Goal: Task Accomplishment & Management: Manage account settings

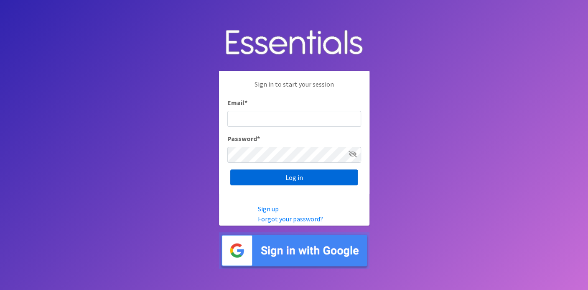
type input "[EMAIL_ADDRESS][DOMAIN_NAME]"
click at [295, 178] on input "Log in" at bounding box center [293, 177] width 127 height 16
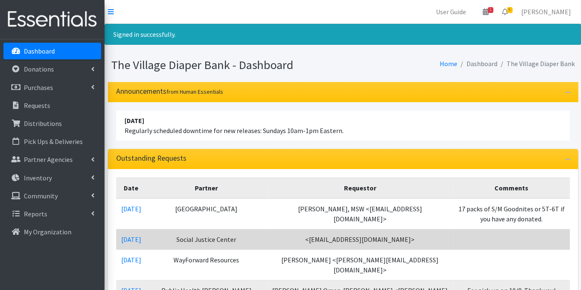
scroll to position [186, 0]
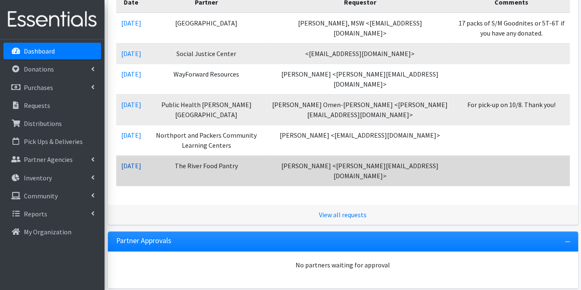
click at [141, 161] on link "09/25/2025" at bounding box center [131, 165] width 20 height 8
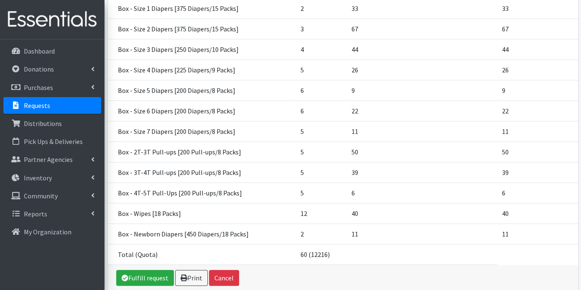
scroll to position [190, 0]
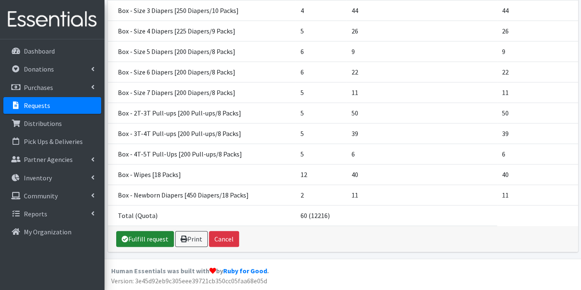
click at [138, 238] on link "Fulfill request" at bounding box center [145, 239] width 58 height 16
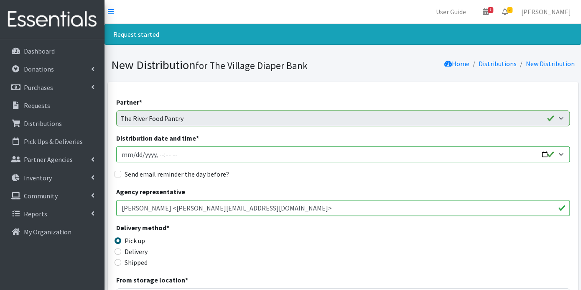
click at [134, 153] on input "Distribution date and time *" at bounding box center [343, 154] width 454 height 16
type input "2025-10-03T23:59"
click at [156, 153] on input "Distribution date and time *" at bounding box center [343, 154] width 454 height 16
type input "2025-10-03T09:00"
click at [122, 172] on div "Send email reminder the day before?" at bounding box center [343, 174] width 454 height 10
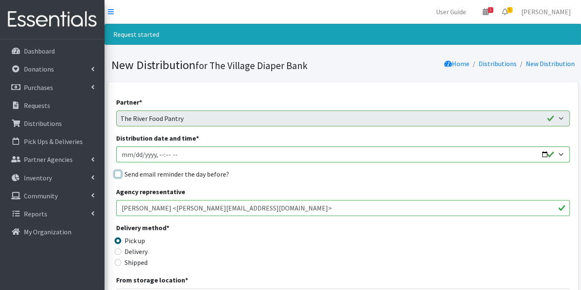
click at [120, 173] on input "Send email reminder the day before?" at bounding box center [118, 174] width 7 height 7
checkbox input "true"
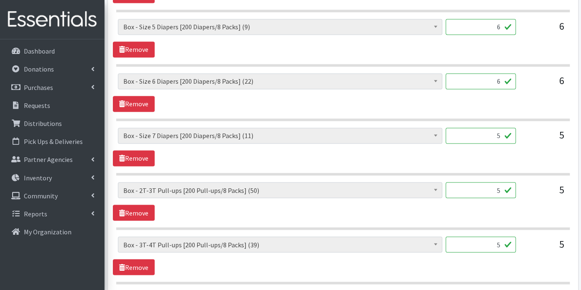
scroll to position [863, 0]
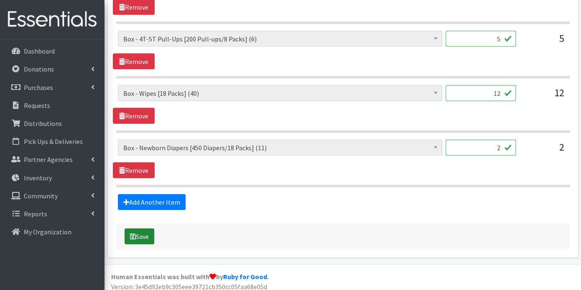
click at [143, 229] on button "Save" at bounding box center [140, 236] width 30 height 16
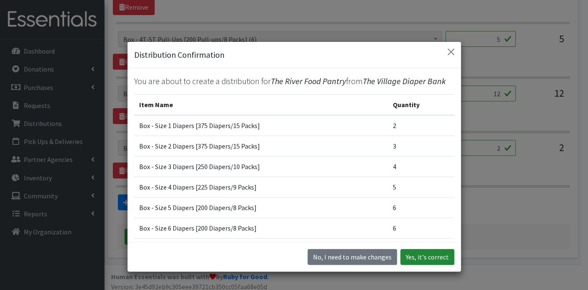
click at [415, 252] on button "Yes, it's correct" at bounding box center [427, 257] width 54 height 16
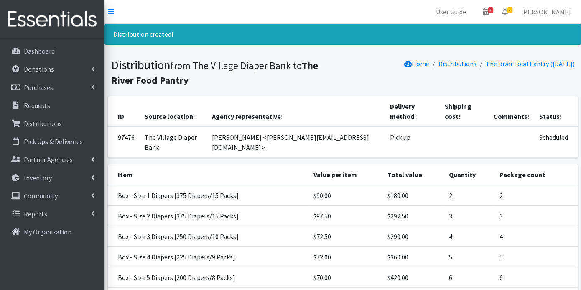
scroll to position [203, 0]
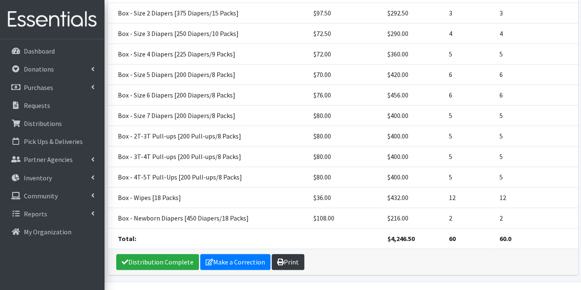
click at [294, 254] on link "Print" at bounding box center [288, 262] width 33 height 16
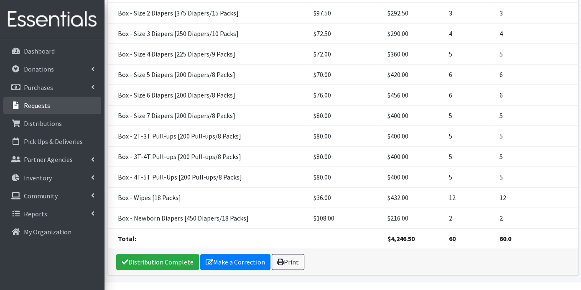
click at [49, 105] on link "Requests" at bounding box center [52, 105] width 98 height 17
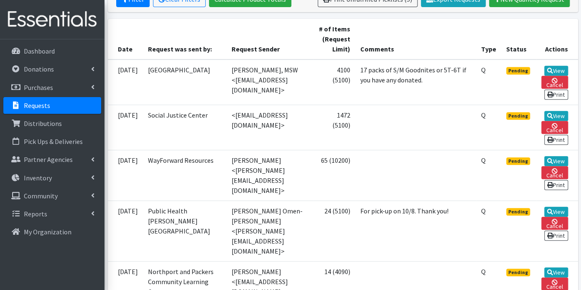
scroll to position [186, 0]
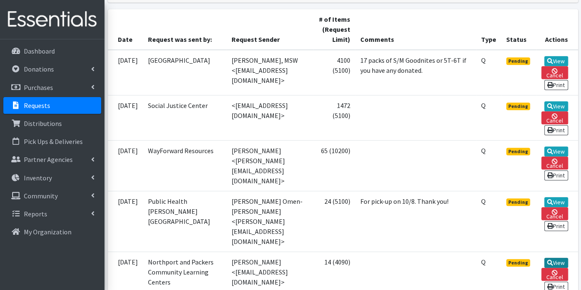
click at [558, 257] on link "View" at bounding box center [556, 262] width 24 height 10
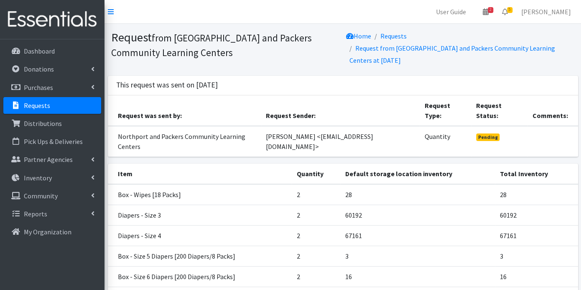
scroll to position [120, 0]
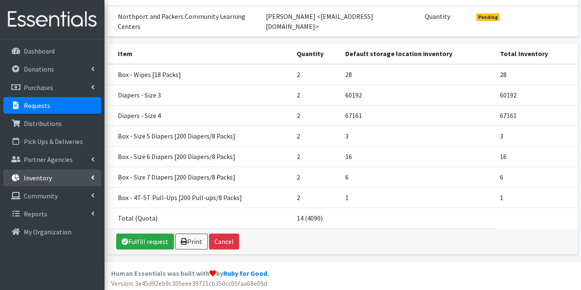
click at [69, 173] on link "Inventory" at bounding box center [52, 177] width 98 height 17
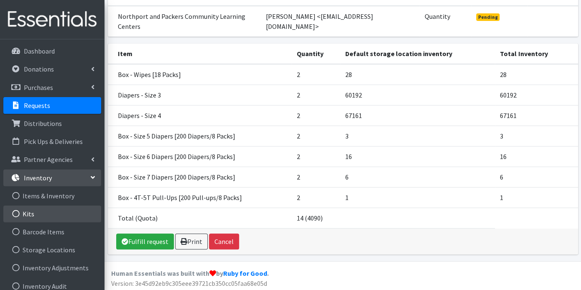
click at [32, 212] on link "Kits" at bounding box center [52, 213] width 98 height 17
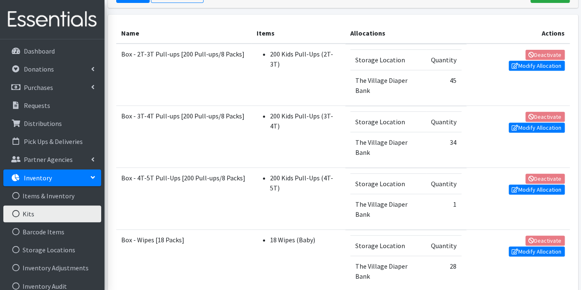
scroll to position [278, 0]
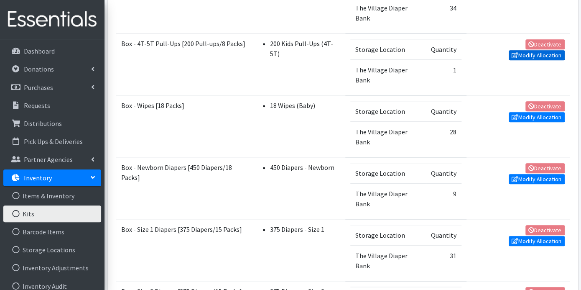
click at [533, 51] on link "Modify Allocation" at bounding box center [537, 55] width 56 height 10
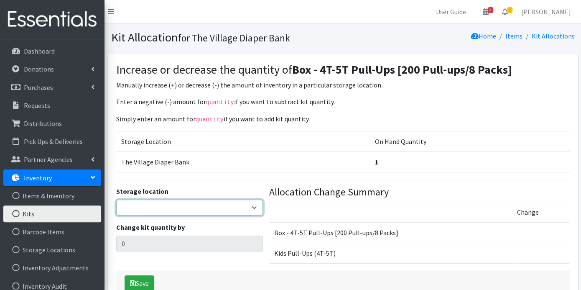
click at [255, 204] on select "The Village Diaper Bank" at bounding box center [189, 207] width 147 height 16
select select "353"
click at [116, 199] on select "The Village Diaper Bank" at bounding box center [189, 207] width 147 height 16
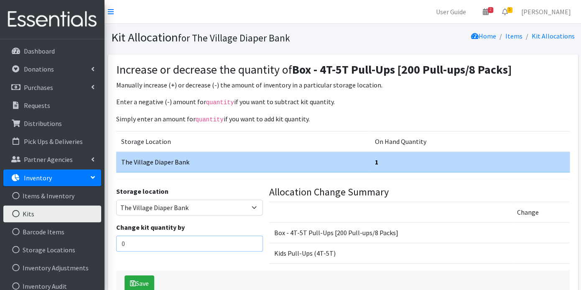
click at [224, 235] on input "0" at bounding box center [189, 243] width 147 height 16
type input "7"
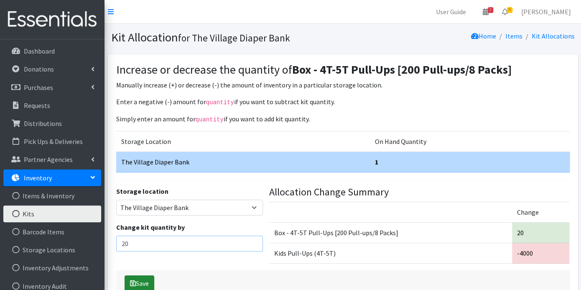
type input "20"
click at [145, 275] on button "Save" at bounding box center [140, 283] width 30 height 16
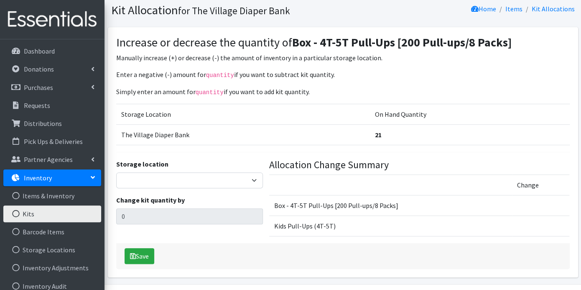
scroll to position [50, 0]
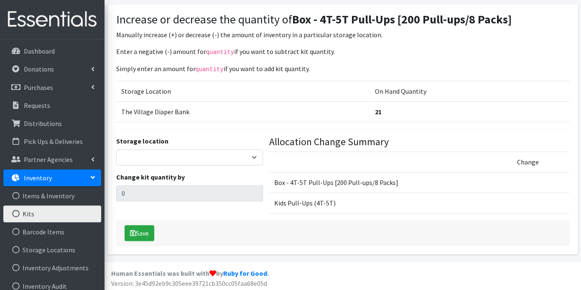
click at [37, 178] on p "Inventory" at bounding box center [38, 177] width 28 height 8
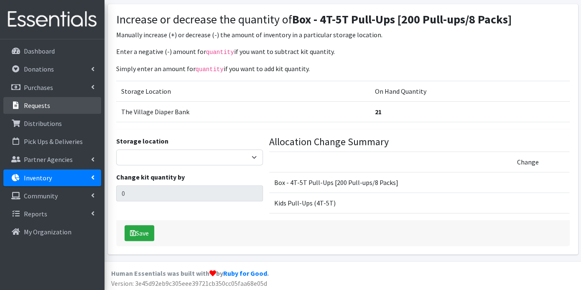
click at [46, 101] on p "Requests" at bounding box center [37, 105] width 26 height 8
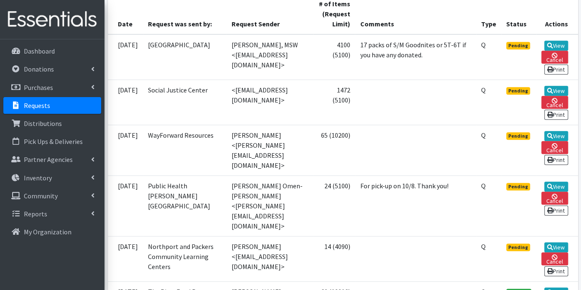
scroll to position [278, 0]
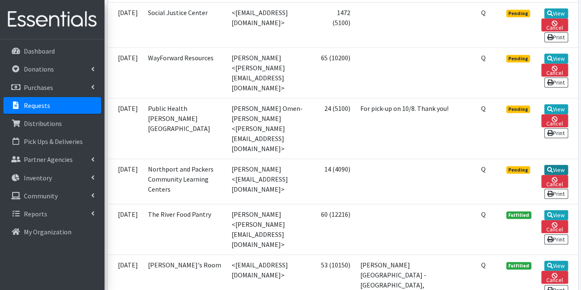
click at [551, 167] on icon at bounding box center [550, 170] width 6 height 6
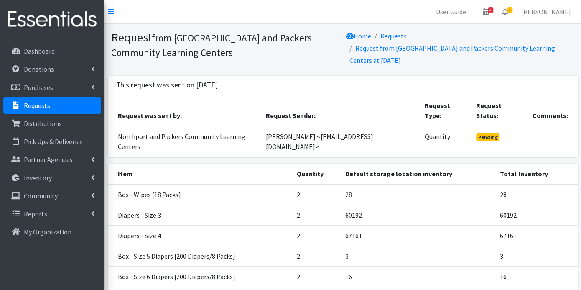
scroll to position [120, 0]
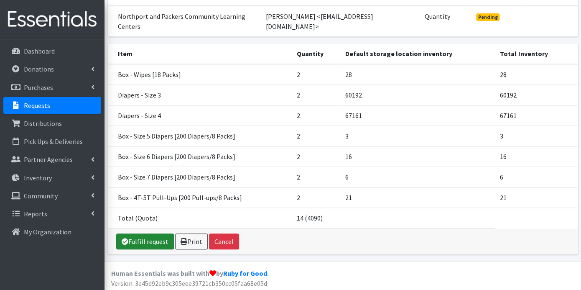
click at [152, 240] on link "Fulfill request" at bounding box center [145, 241] width 58 height 16
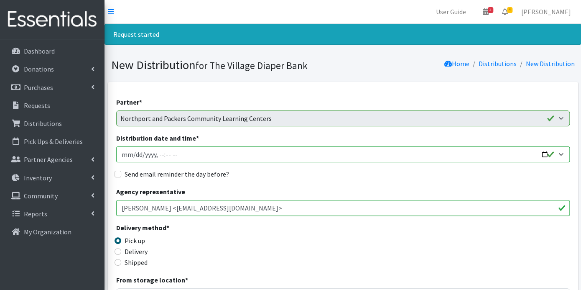
click at [130, 153] on input "Distribution date and time *" at bounding box center [343, 154] width 454 height 16
type input "[DATE]T23:59"
click at [158, 155] on input "Distribution date and time *" at bounding box center [343, 154] width 454 height 16
type input "2025-10-08T09:00"
click at [118, 170] on div "Send email reminder the day before?" at bounding box center [343, 174] width 454 height 10
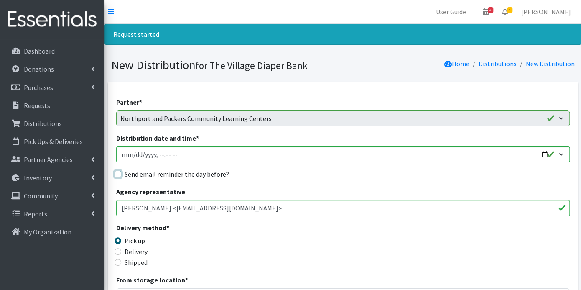
click at [120, 173] on input "Send email reminder the day before?" at bounding box center [118, 174] width 7 height 7
checkbox input "true"
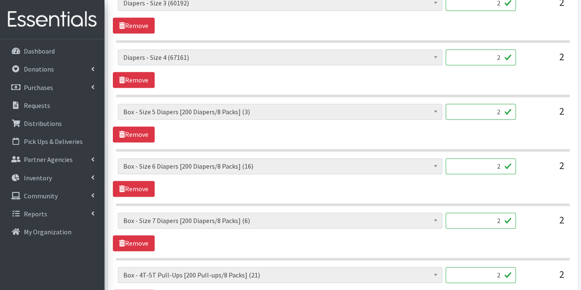
scroll to position [594, 0]
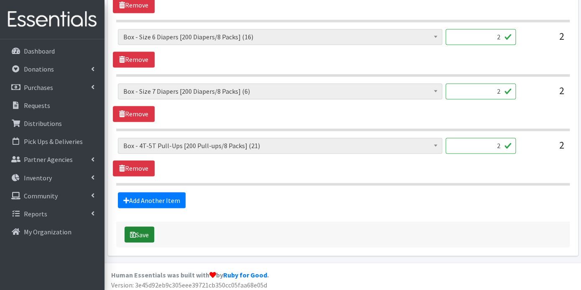
click at [143, 229] on button "Save" at bounding box center [140, 234] width 30 height 16
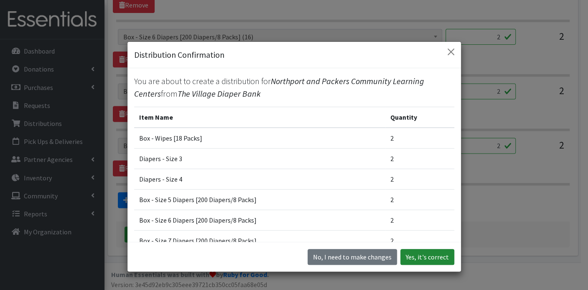
click at [420, 254] on button "Yes, it's correct" at bounding box center [427, 257] width 54 height 16
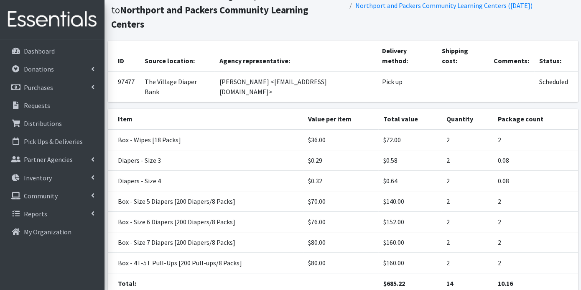
scroll to position [101, 0]
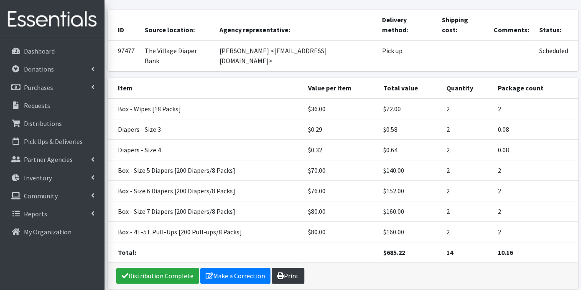
click at [289, 268] on link "Print" at bounding box center [288, 276] width 33 height 16
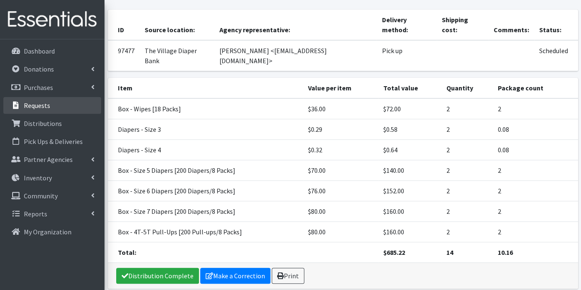
click at [38, 103] on p "Requests" at bounding box center [37, 105] width 26 height 8
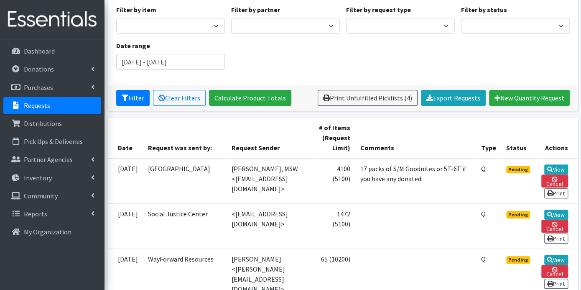
scroll to position [186, 0]
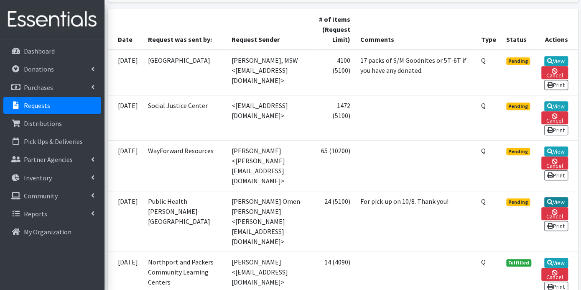
click at [553, 197] on link "View" at bounding box center [556, 202] width 24 height 10
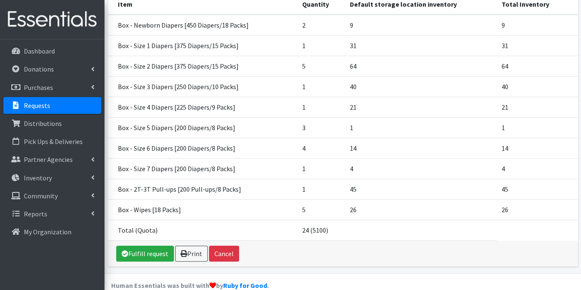
scroll to position [123, 0]
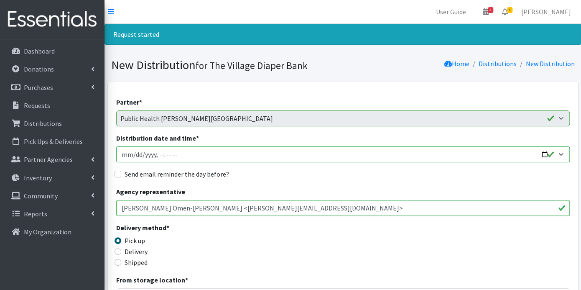
click at [132, 152] on input "Distribution date and time *" at bounding box center [343, 154] width 454 height 16
type input "2025-10-08T23:59"
click at [159, 154] on input "Distribution date and time *" at bounding box center [343, 154] width 454 height 16
type input "2025-10-08T09:00"
click at [117, 172] on input "Send email reminder the day before?" at bounding box center [118, 174] width 7 height 7
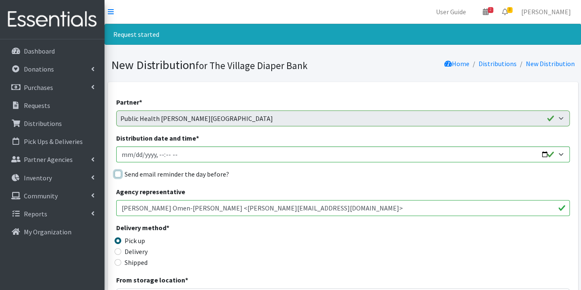
checkbox input "true"
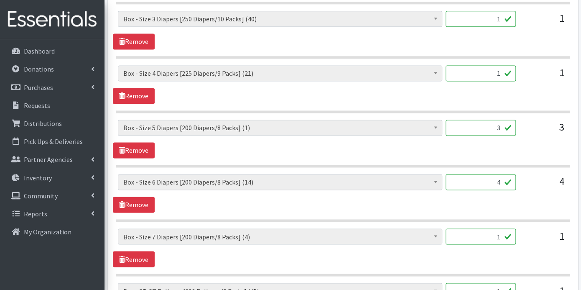
scroll to position [755, 0]
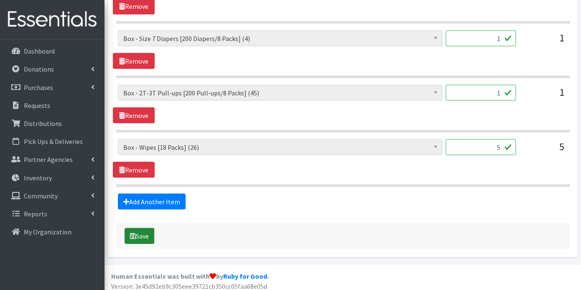
click at [135, 227] on button "Save" at bounding box center [140, 235] width 30 height 16
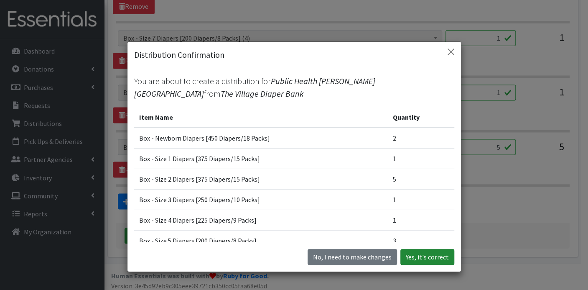
click at [436, 255] on button "Yes, it's correct" at bounding box center [427, 257] width 54 height 16
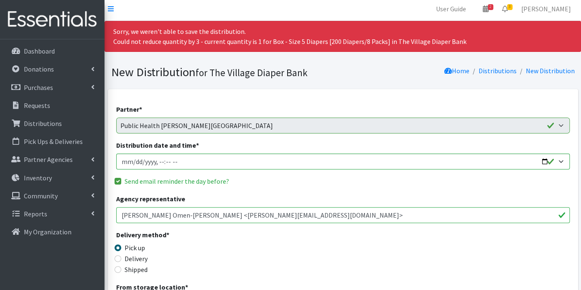
scroll to position [0, 0]
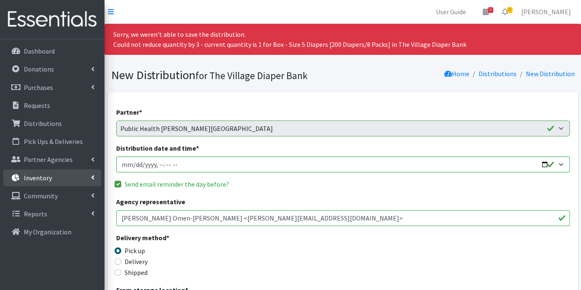
click at [60, 175] on link "Inventory" at bounding box center [52, 177] width 98 height 17
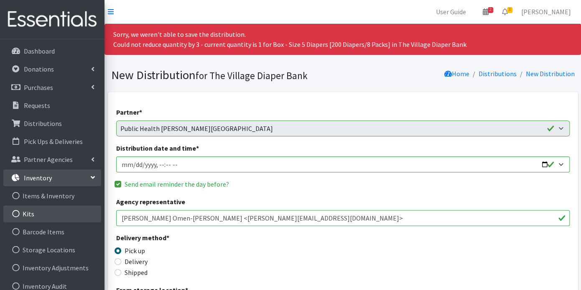
click at [38, 212] on link "Kits" at bounding box center [52, 213] width 98 height 17
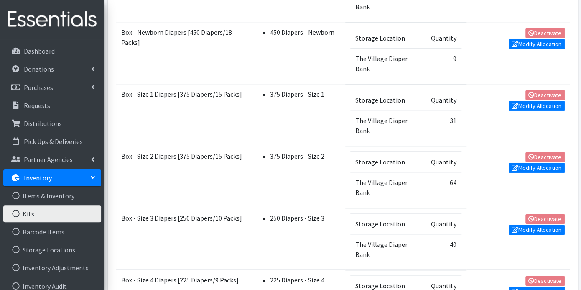
scroll to position [557, 0]
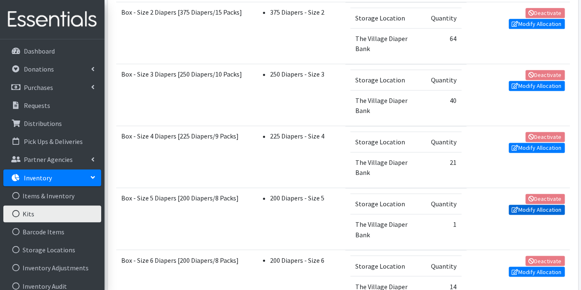
click at [540, 204] on link "Modify Allocation" at bounding box center [537, 209] width 56 height 10
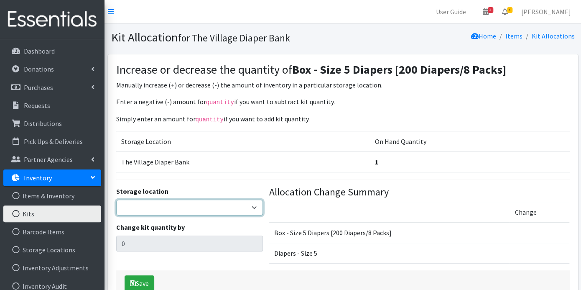
click at [254, 206] on select "The Village Diaper Bank" at bounding box center [189, 207] width 147 height 16
select select "353"
click at [116, 199] on select "The Village Diaper Bank" at bounding box center [189, 207] width 147 height 16
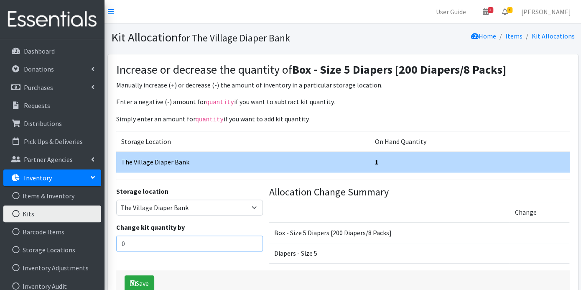
click at [223, 240] on input "0" at bounding box center [189, 243] width 147 height 16
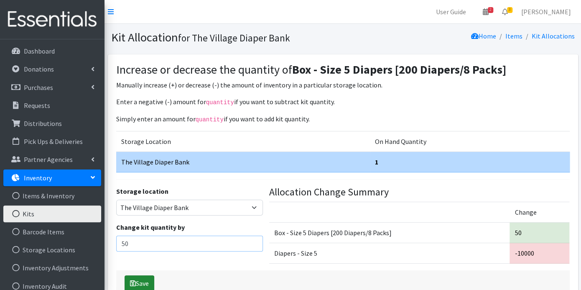
type input "50"
click at [140, 278] on button "Save" at bounding box center [140, 283] width 30 height 16
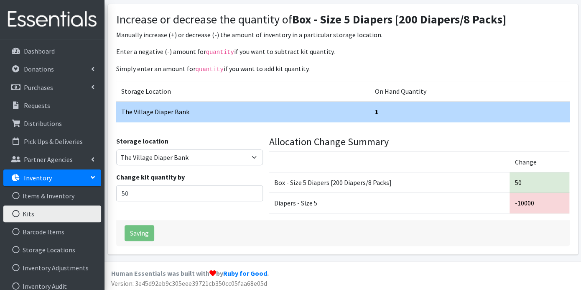
click at [144, 229] on div "Saving" at bounding box center [343, 233] width 454 height 26
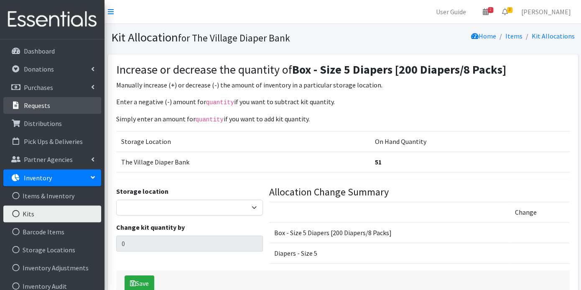
click at [44, 100] on link "Requests" at bounding box center [52, 105] width 98 height 17
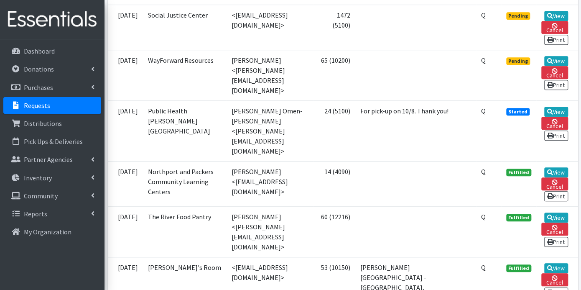
scroll to position [278, 0]
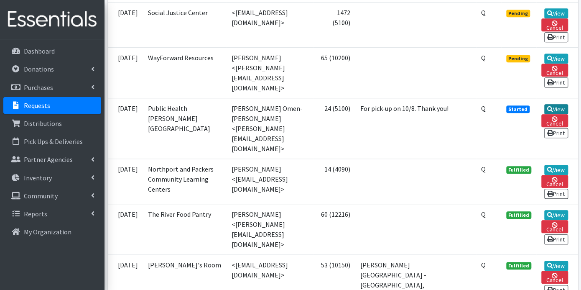
click at [550, 106] on icon at bounding box center [550, 109] width 6 height 6
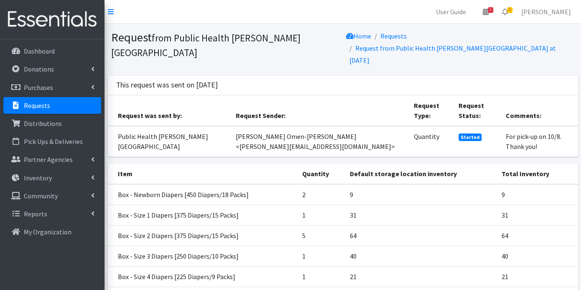
scroll to position [169, 0]
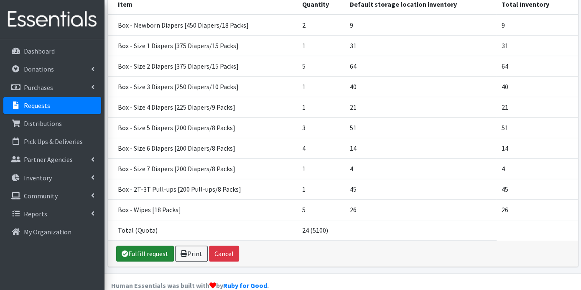
click at [149, 245] on link "Fulfill request" at bounding box center [145, 253] width 58 height 16
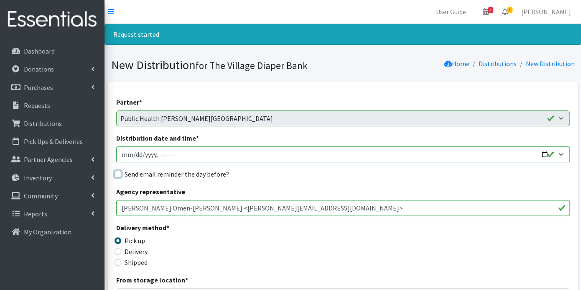
click at [118, 173] on input "Send email reminder the day before?" at bounding box center [118, 174] width 7 height 7
checkbox input "true"
click at [133, 154] on input "Distribution date and time *" at bounding box center [343, 154] width 454 height 16
type input "2025-10-08T23:59"
click at [158, 152] on input "Distribution date and time *" at bounding box center [343, 154] width 454 height 16
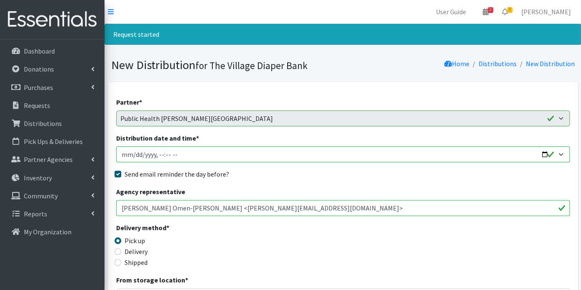
type input "2025-10-08T09:00"
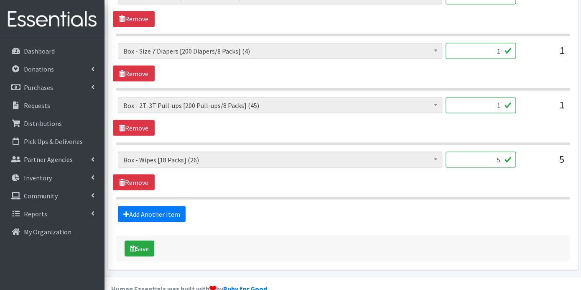
scroll to position [743, 0]
click at [144, 244] on button "Save" at bounding box center [140, 248] width 30 height 16
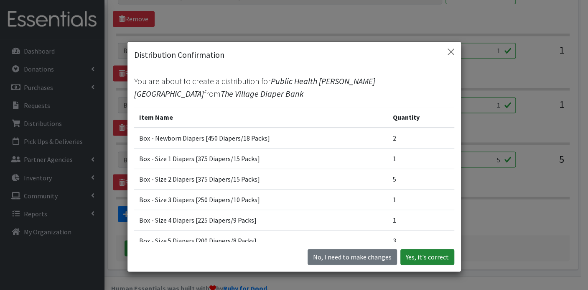
click at [425, 252] on button "Yes, it's correct" at bounding box center [427, 257] width 54 height 16
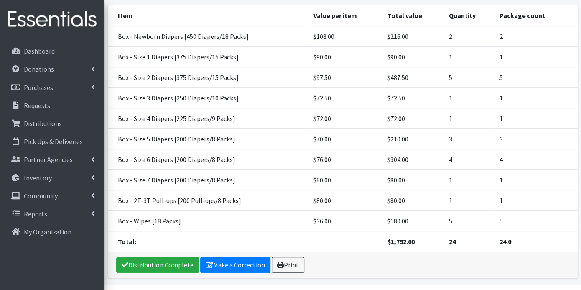
scroll to position [182, 0]
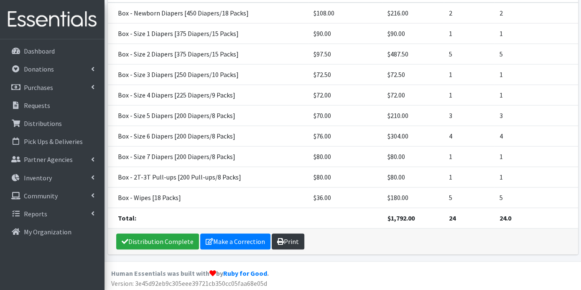
click at [291, 236] on link "Print" at bounding box center [288, 241] width 33 height 16
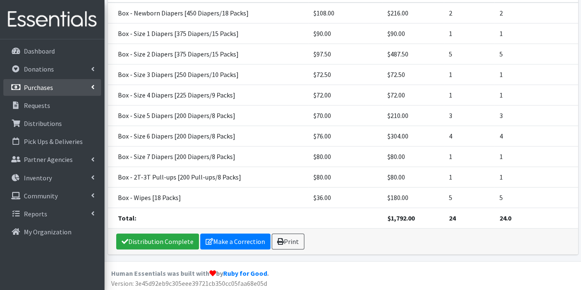
click at [37, 87] on p "Purchases" at bounding box center [38, 87] width 29 height 8
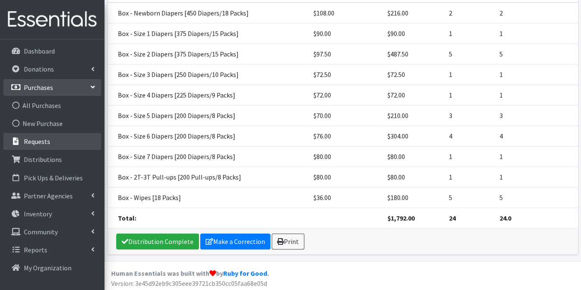
click at [38, 142] on p "Requests" at bounding box center [37, 141] width 26 height 8
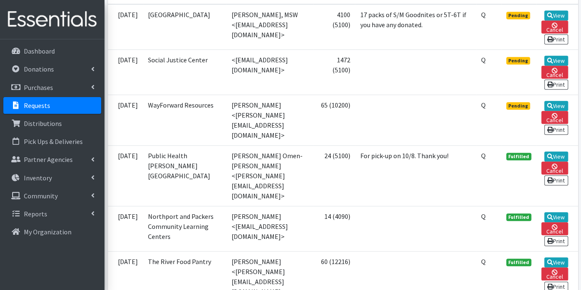
scroll to position [232, 0]
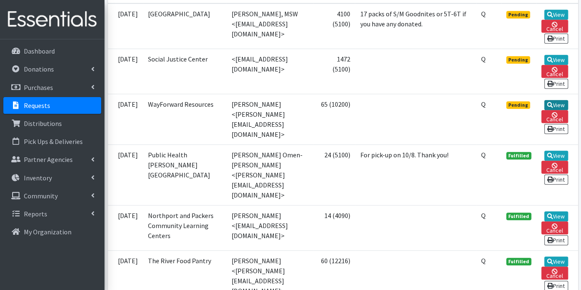
click at [558, 100] on link "View" at bounding box center [556, 105] width 24 height 10
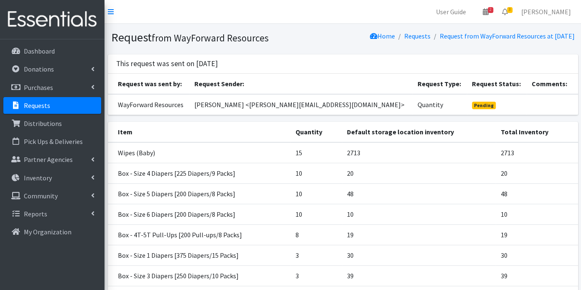
scroll to position [129, 0]
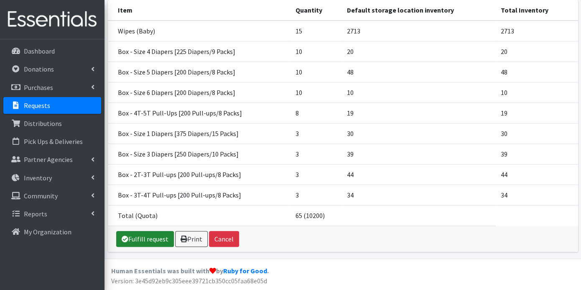
click at [160, 237] on link "Fulfill request" at bounding box center [145, 239] width 58 height 16
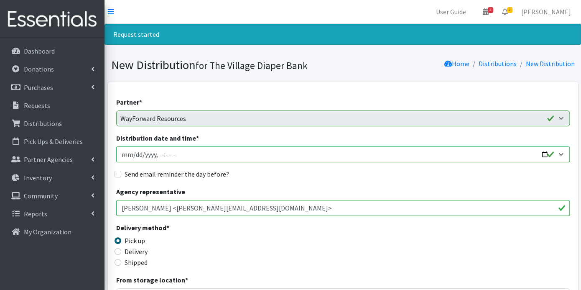
click at [133, 152] on input "Distribution date and time *" at bounding box center [343, 154] width 454 height 16
type input "[DATE]T23:59"
click at [159, 154] on input "Distribution date and time *" at bounding box center [343, 154] width 454 height 16
type input "[DATE]T09:00"
click at [116, 173] on input "Send email reminder the day before?" at bounding box center [118, 174] width 7 height 7
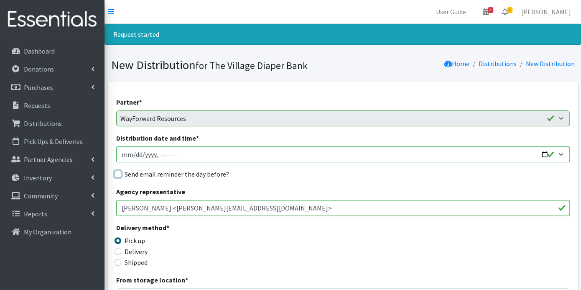
checkbox input "true"
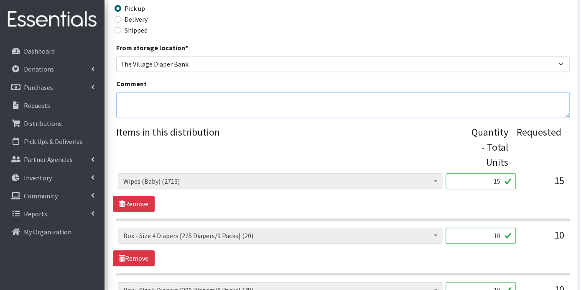
click at [211, 107] on textarea "Comment" at bounding box center [343, 105] width 454 height 26
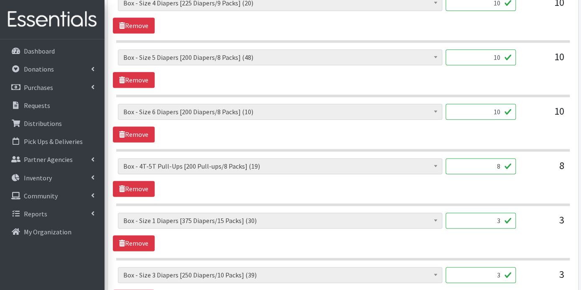
scroll to position [701, 0]
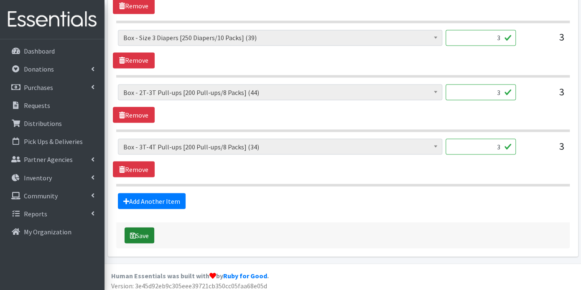
click at [142, 230] on button "Save" at bounding box center [140, 235] width 30 height 16
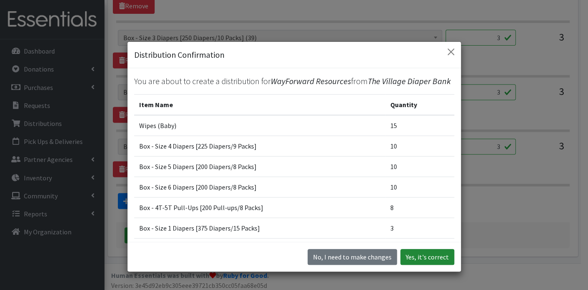
click at [415, 257] on button "Yes, it's correct" at bounding box center [427, 257] width 54 height 16
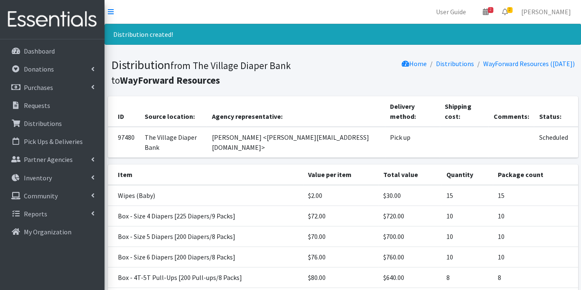
scroll to position [142, 0]
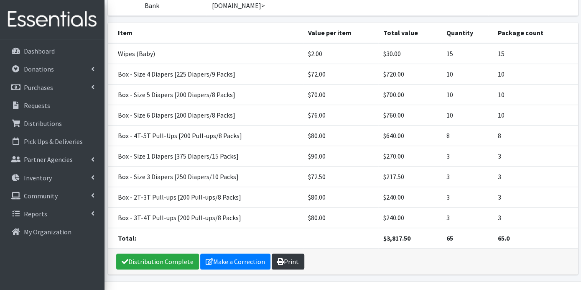
click at [288, 253] on link "Print" at bounding box center [288, 261] width 33 height 16
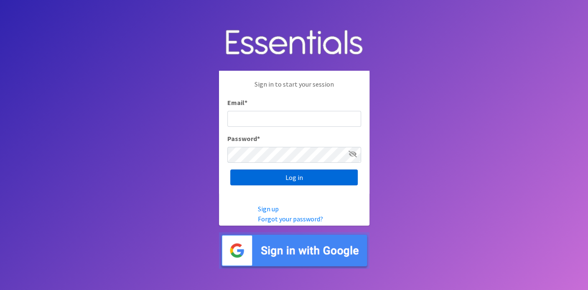
type input "deb@villagediaperbank.org"
click at [281, 177] on input "Log in" at bounding box center [293, 177] width 127 height 16
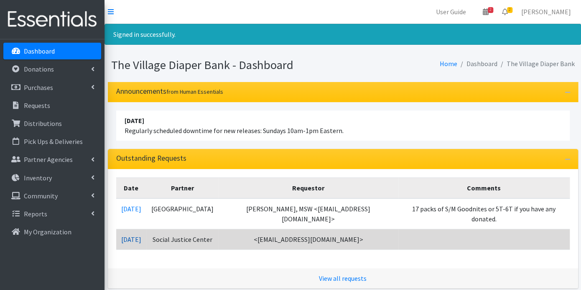
click at [141, 239] on link "[DATE]" at bounding box center [131, 239] width 20 height 8
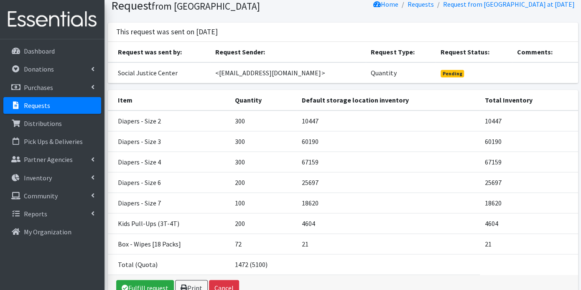
scroll to position [79, 0]
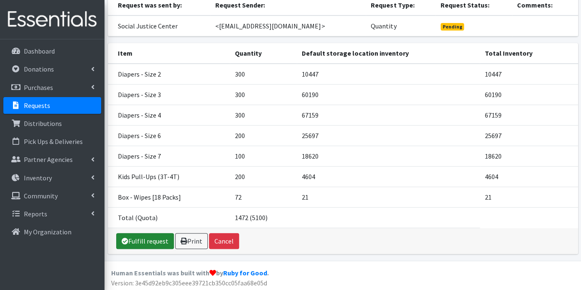
click at [150, 238] on link "Fulfill request" at bounding box center [145, 241] width 58 height 16
click at [150, 234] on link "Fulfill request" at bounding box center [145, 241] width 58 height 16
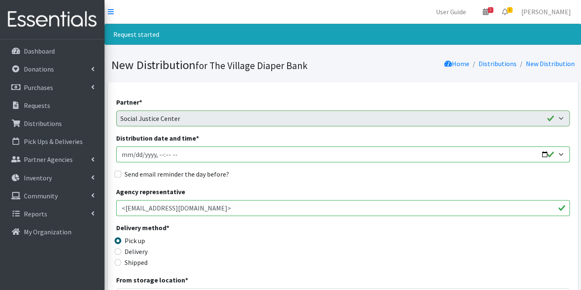
click at [133, 152] on input "Distribution date and time *" at bounding box center [343, 154] width 454 height 16
type input "[DATE]T23:59"
click at [157, 151] on input "Distribution date and time *" at bounding box center [343, 154] width 454 height 16
type input "[DATE]T21:00"
type input "2025-10-08T09:00"
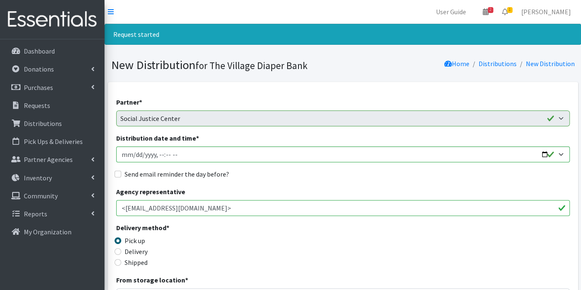
click at [116, 170] on div "Send email reminder the day before?" at bounding box center [343, 174] width 454 height 10
click at [122, 173] on div "Send email reminder the day before?" at bounding box center [343, 174] width 454 height 10
click at [119, 174] on input "Send email reminder the day before?" at bounding box center [118, 174] width 7 height 7
checkbox input "true"
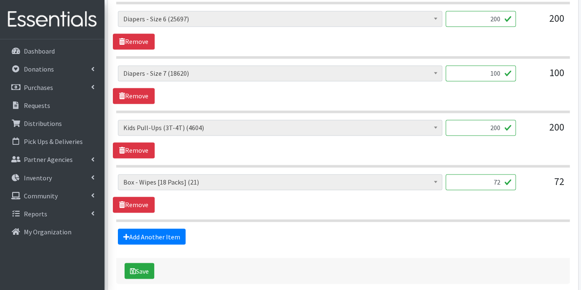
scroll to position [594, 0]
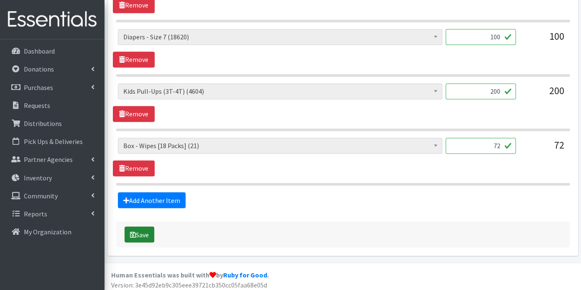
click at [143, 232] on button "Save" at bounding box center [140, 234] width 30 height 16
click at [143, 230] on button "Save" at bounding box center [140, 234] width 30 height 16
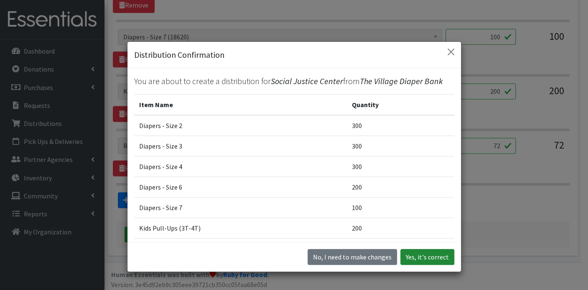
click at [424, 255] on button "Yes, it's correct" at bounding box center [427, 257] width 54 height 16
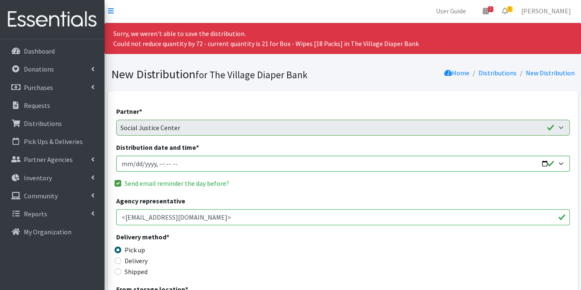
scroll to position [0, 0]
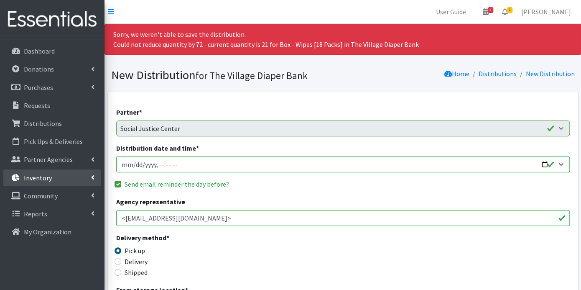
click at [39, 176] on p "Inventory" at bounding box center [38, 177] width 28 height 8
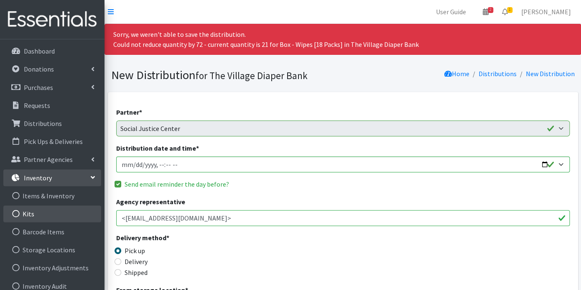
click at [34, 212] on link "Kits" at bounding box center [52, 213] width 98 height 17
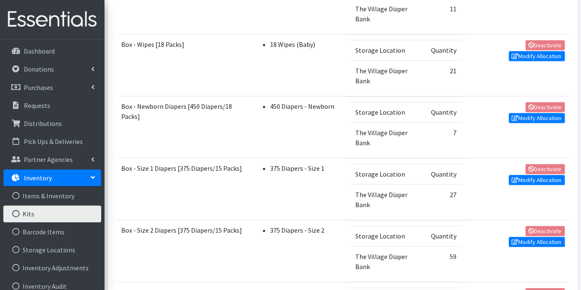
scroll to position [309, 0]
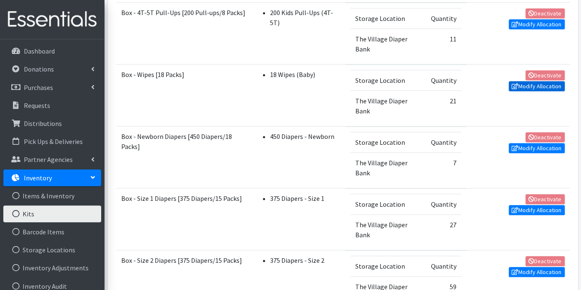
click at [534, 82] on link "Modify Allocation" at bounding box center [537, 86] width 56 height 10
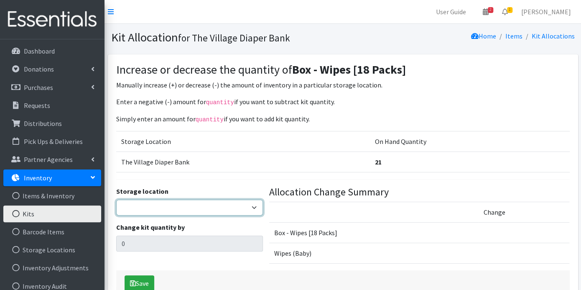
click at [253, 201] on select "The Village Diaper Bank" at bounding box center [189, 207] width 147 height 16
select select "353"
click at [116, 199] on select "The Village Diaper Bank" at bounding box center [189, 207] width 147 height 16
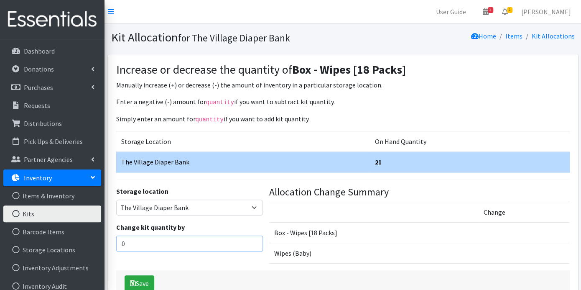
click at [173, 237] on input "0" at bounding box center [189, 243] width 147 height 16
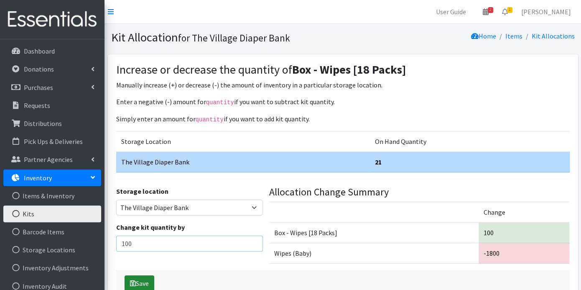
type input "100"
click at [148, 277] on button "Save" at bounding box center [140, 283] width 30 height 16
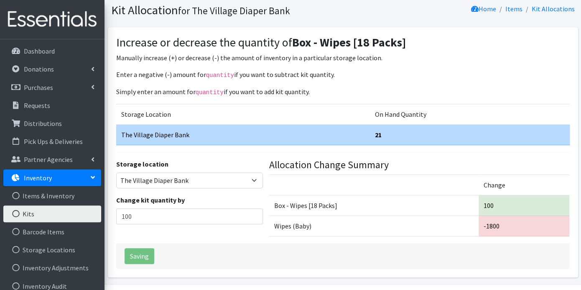
scroll to position [50, 0]
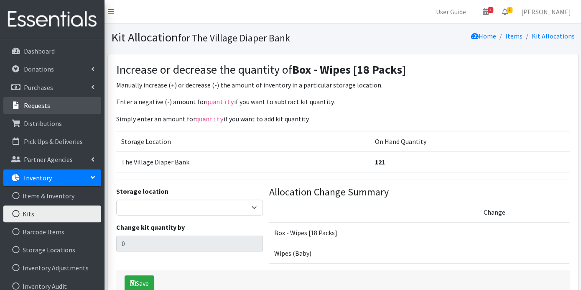
click at [41, 103] on p "Requests" at bounding box center [37, 105] width 26 height 8
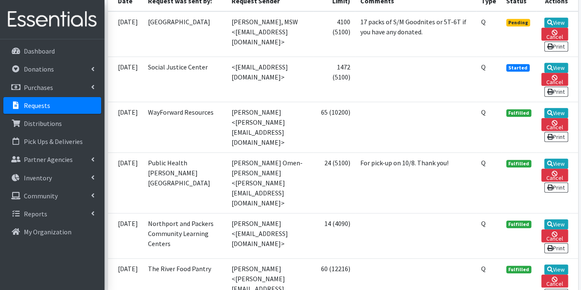
scroll to position [186, 0]
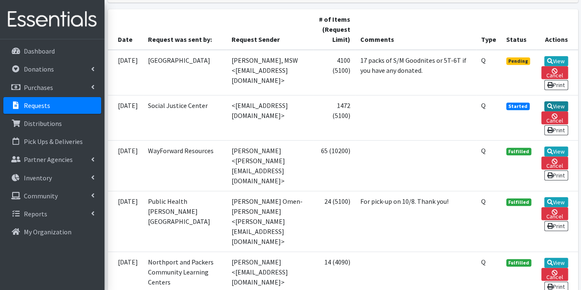
click at [554, 104] on link "View" at bounding box center [556, 106] width 24 height 10
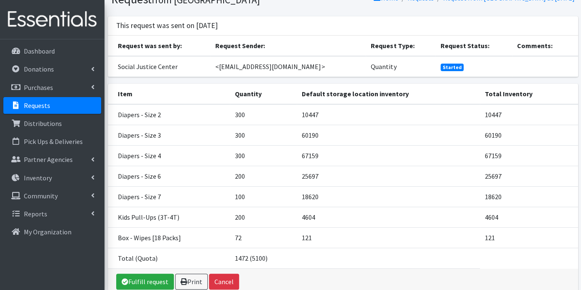
scroll to position [79, 0]
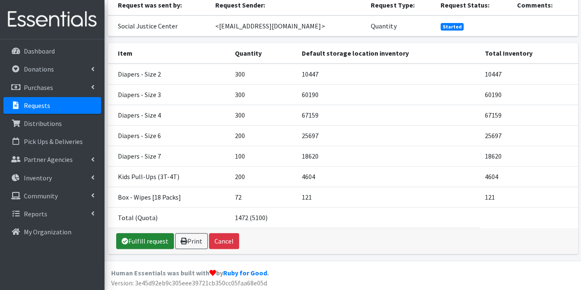
click at [159, 237] on link "Fulfill request" at bounding box center [145, 241] width 58 height 16
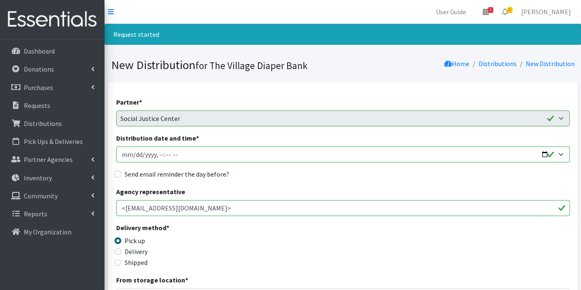
click at [133, 153] on input "Distribution date and time *" at bounding box center [343, 154] width 454 height 16
type input "2025-10-08T23:59"
click at [156, 153] on input "Distribution date and time *" at bounding box center [343, 154] width 454 height 16
type input "2025-10-08T09:00"
click at [115, 171] on input "Send email reminder the day before?" at bounding box center [118, 174] width 7 height 7
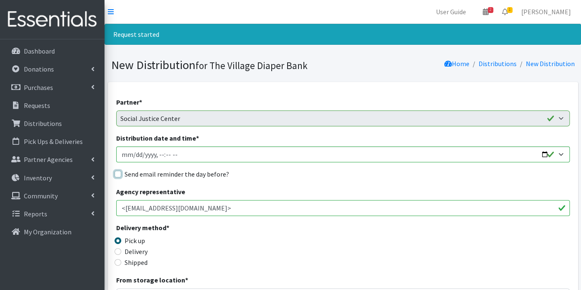
checkbox input "true"
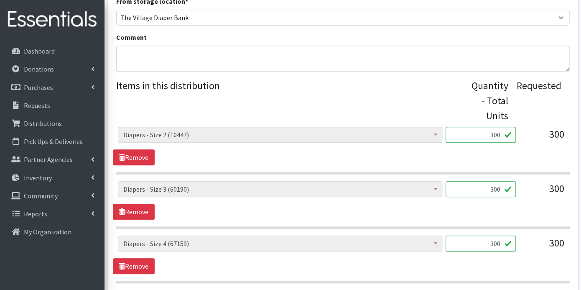
scroll to position [594, 0]
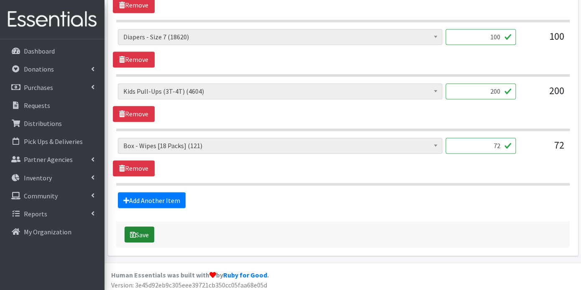
click at [143, 231] on button "Save" at bounding box center [140, 234] width 30 height 16
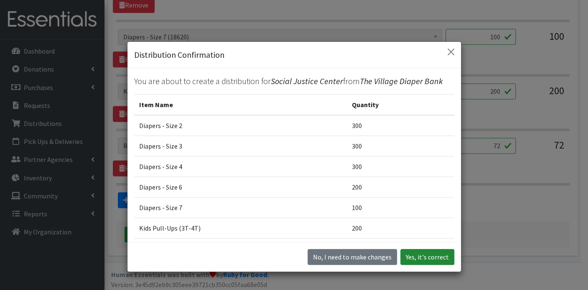
click at [416, 255] on button "Yes, it's correct" at bounding box center [427, 257] width 54 height 16
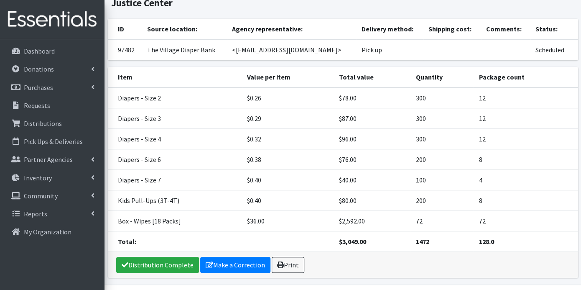
scroll to position [101, 0]
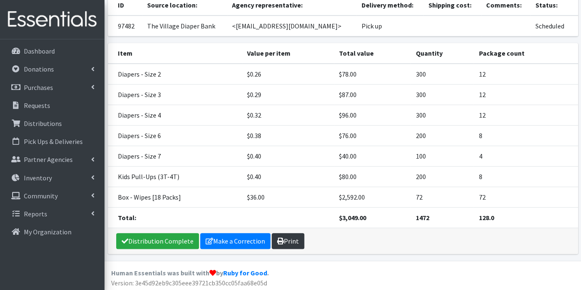
click at [292, 237] on link "Print" at bounding box center [288, 241] width 33 height 16
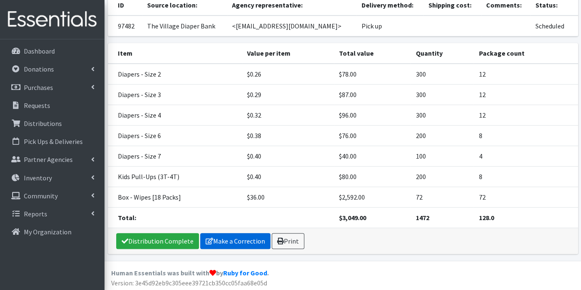
click at [245, 237] on link "Make a Correction" at bounding box center [235, 241] width 70 height 16
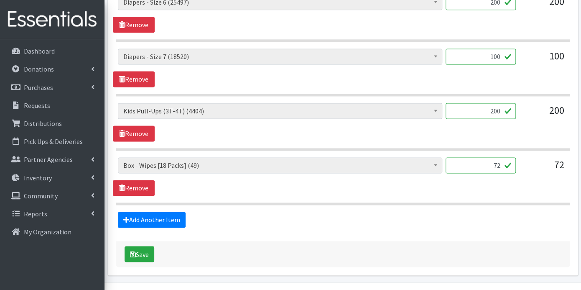
scroll to position [557, 0]
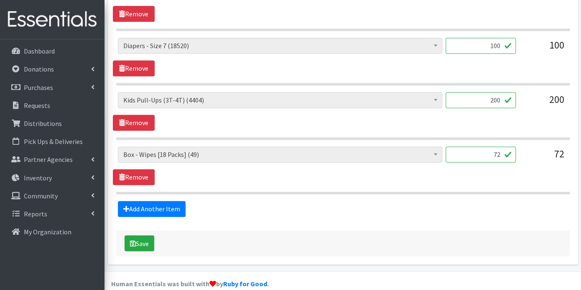
drag, startPoint x: 502, startPoint y: 152, endPoint x: 313, endPoint y: 177, distance: 190.1
click at [488, 152] on input "72" at bounding box center [481, 154] width 70 height 16
click at [140, 169] on link "Remove" at bounding box center [134, 177] width 42 height 16
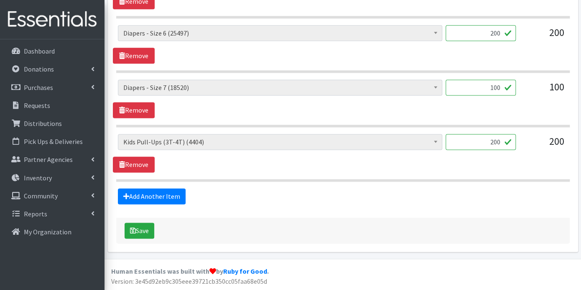
scroll to position [512, 0]
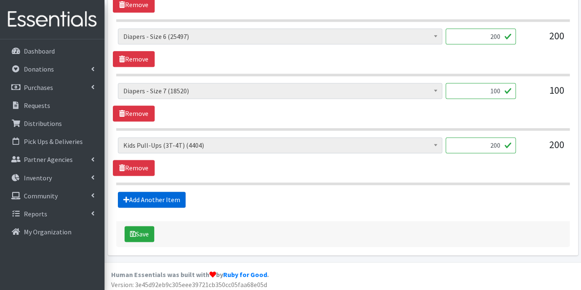
click at [169, 197] on link "Add Another Item" at bounding box center [152, 199] width 68 height 16
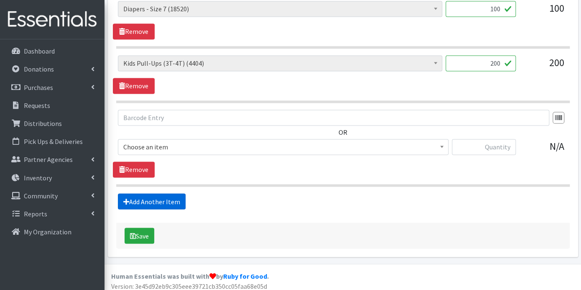
scroll to position [595, 0]
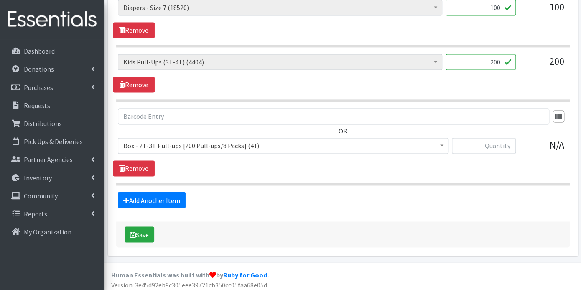
click at [445, 141] on span at bounding box center [442, 144] width 8 height 13
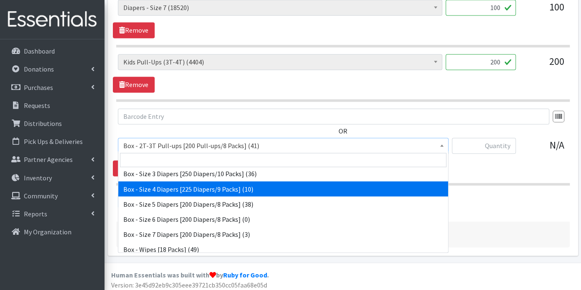
scroll to position [139, 0]
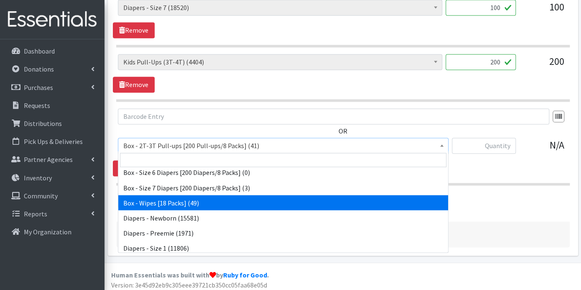
select select "14401"
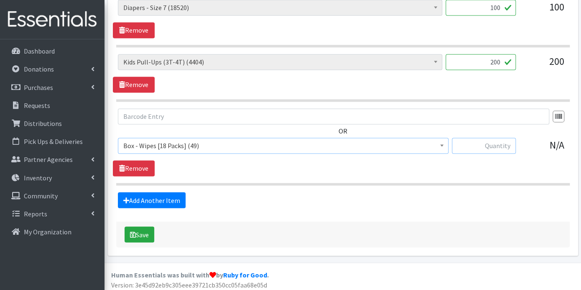
click at [495, 148] on input "text" at bounding box center [484, 146] width 64 height 16
type input "5"
click at [145, 229] on button "Save" at bounding box center [140, 234] width 30 height 16
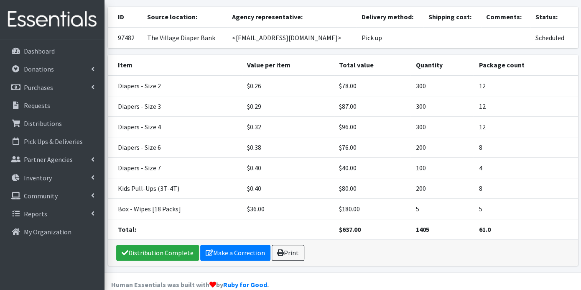
scroll to position [93, 0]
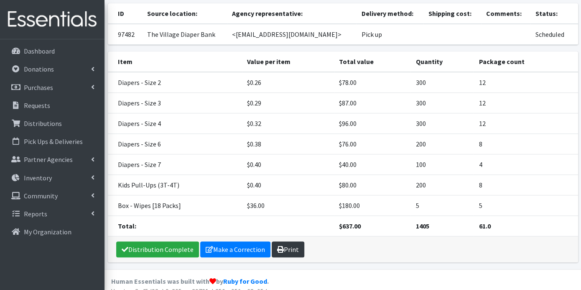
click at [288, 249] on link "Print" at bounding box center [288, 249] width 33 height 16
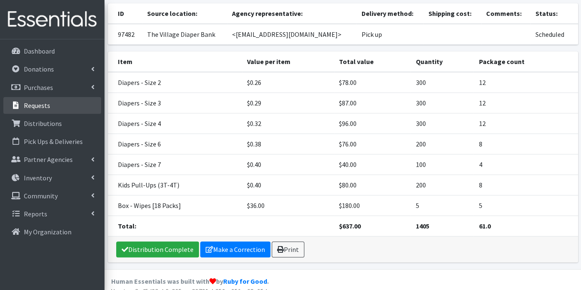
click at [48, 102] on p "Requests" at bounding box center [37, 105] width 26 height 8
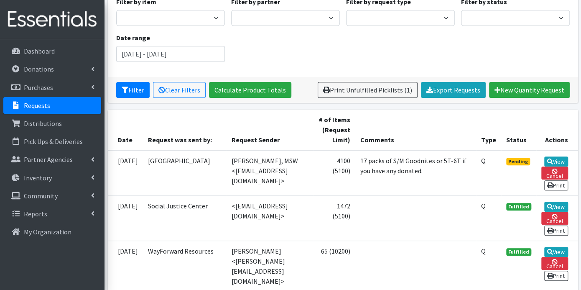
scroll to position [93, 0]
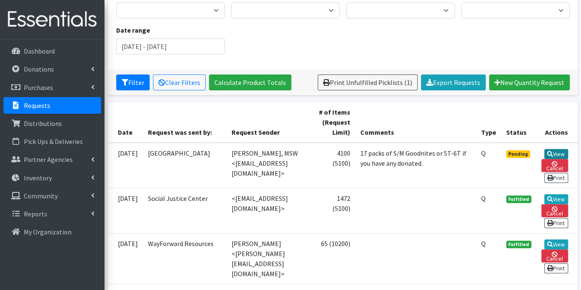
click at [559, 151] on link "View" at bounding box center [556, 154] width 24 height 10
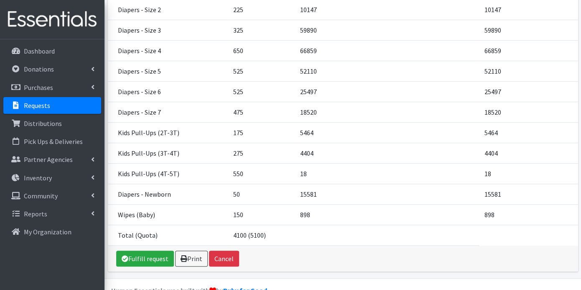
scroll to position [210, 0]
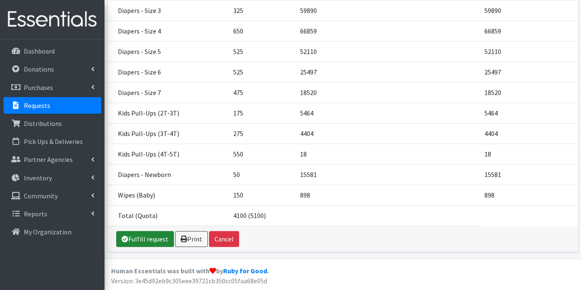
click at [155, 239] on link "Fulfill request" at bounding box center [145, 239] width 58 height 16
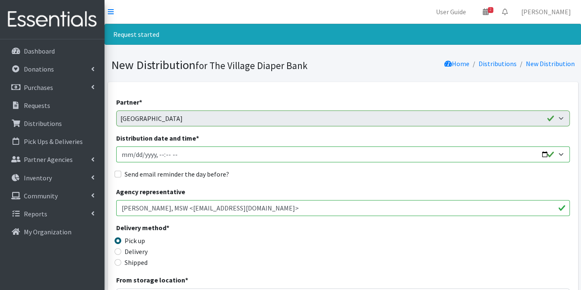
click at [135, 152] on input "Distribution date and time *" at bounding box center [343, 154] width 454 height 16
type input "[DATE]T23:59"
click at [155, 153] on input "Distribution date and time *" at bounding box center [343, 154] width 454 height 16
type input "[DATE]T09:00"
click at [117, 172] on input "Send email reminder the day before?" at bounding box center [118, 174] width 7 height 7
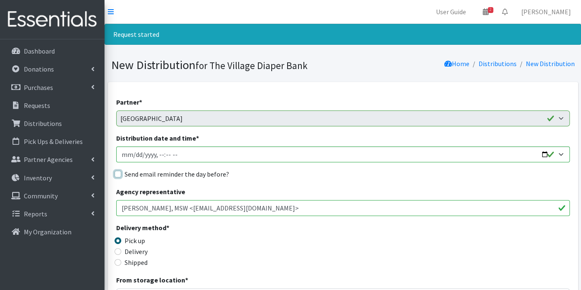
checkbox input "true"
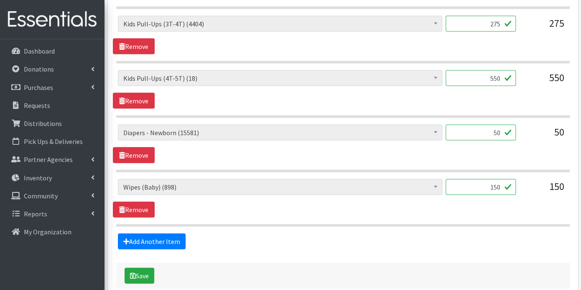
scroll to position [836, 0]
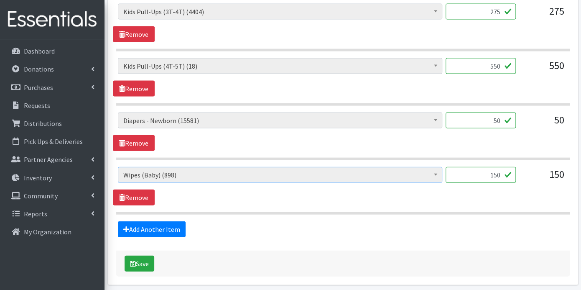
click at [436, 173] on b at bounding box center [435, 174] width 3 height 2
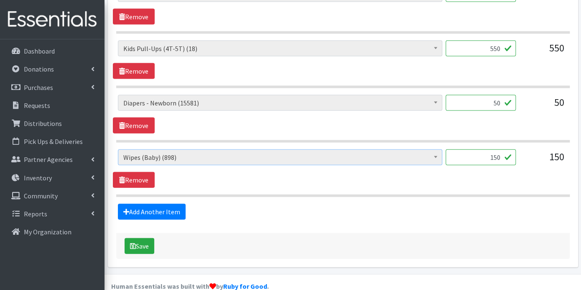
scroll to position [863, 0]
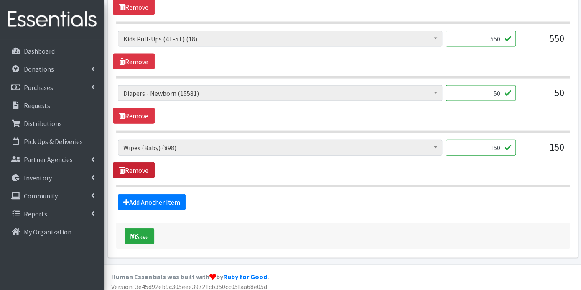
click at [146, 166] on link "Remove" at bounding box center [134, 170] width 42 height 16
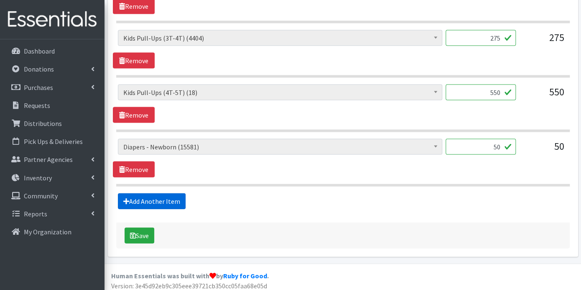
click at [162, 196] on link "Add Another Item" at bounding box center [152, 201] width 68 height 16
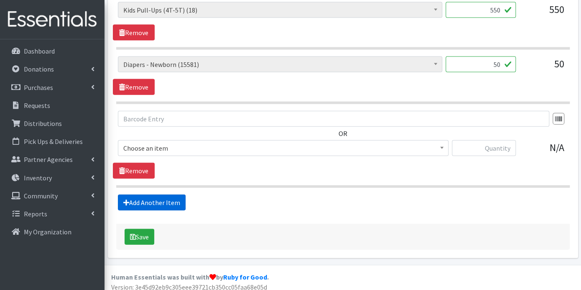
scroll to position [892, 0]
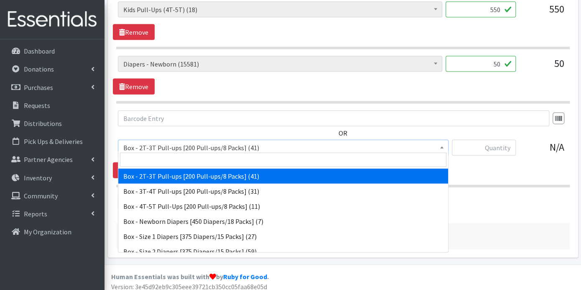
click at [441, 146] on b at bounding box center [441, 147] width 3 height 2
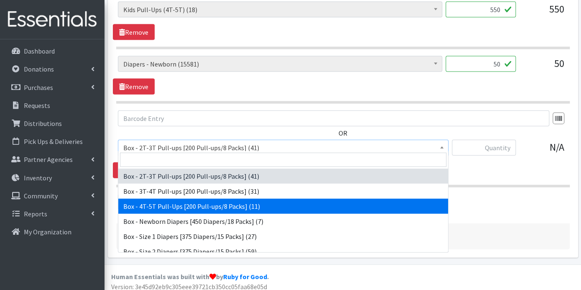
scroll to position [139, 0]
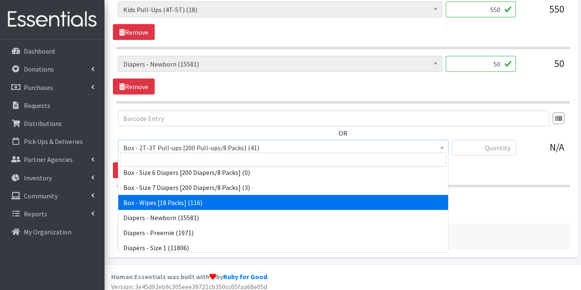
select select "14401"
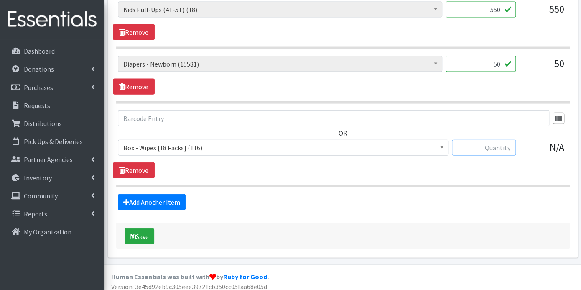
click at [493, 140] on input "text" at bounding box center [484, 148] width 64 height 16
type input "5"
click at [143, 229] on button "Save" at bounding box center [140, 236] width 30 height 16
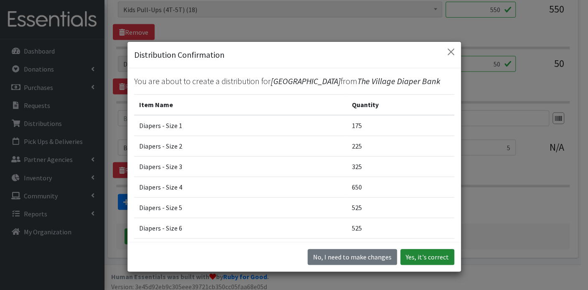
click at [431, 255] on button "Yes, it's correct" at bounding box center [427, 257] width 54 height 16
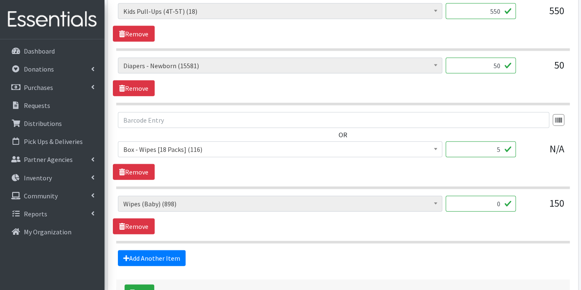
scroll to position [956, 0]
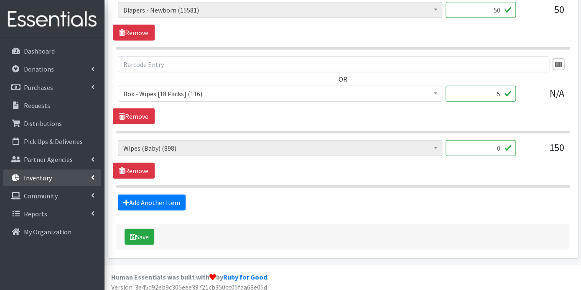
click at [41, 176] on p "Inventory" at bounding box center [38, 177] width 28 height 8
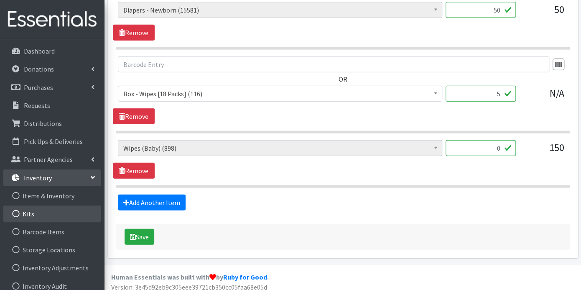
click at [35, 212] on link "Kits" at bounding box center [52, 213] width 98 height 17
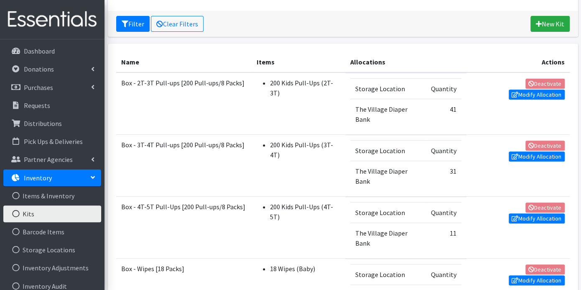
scroll to position [186, 0]
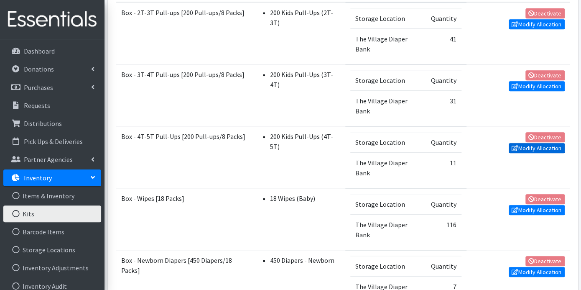
click at [536, 145] on link "Modify Allocation" at bounding box center [537, 148] width 56 height 10
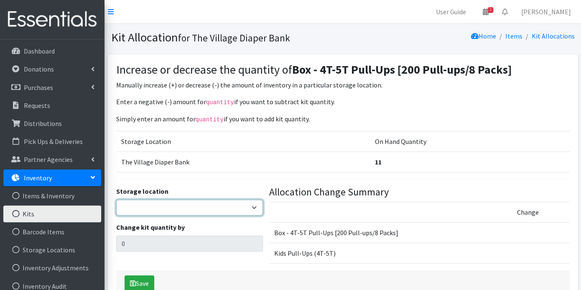
click at [254, 207] on select "The Village Diaper Bank" at bounding box center [189, 207] width 147 height 16
select select "353"
click at [116, 199] on select "The Village Diaper Bank" at bounding box center [189, 207] width 147 height 16
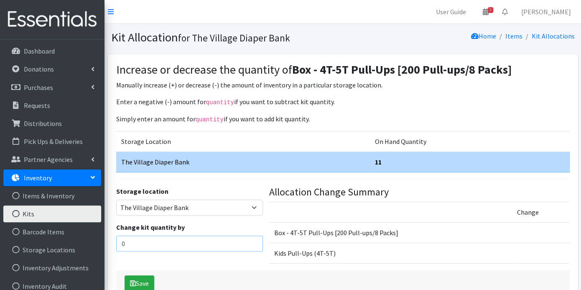
click at [179, 241] on input "0" at bounding box center [189, 243] width 147 height 16
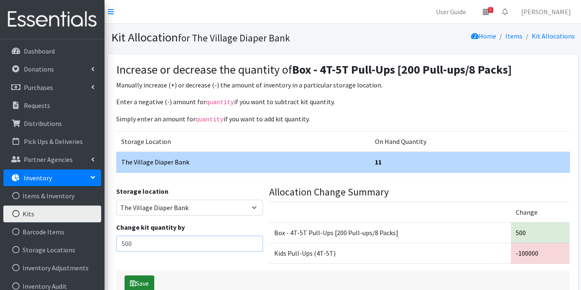
type input "500"
click at [151, 279] on button "Save" at bounding box center [140, 283] width 30 height 16
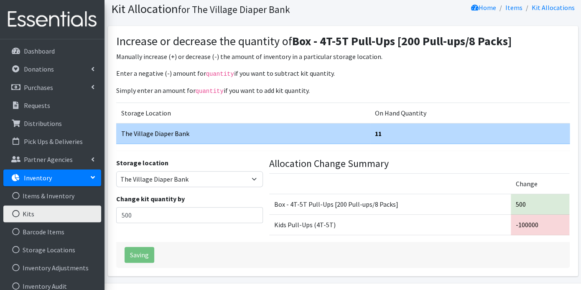
scroll to position [50, 0]
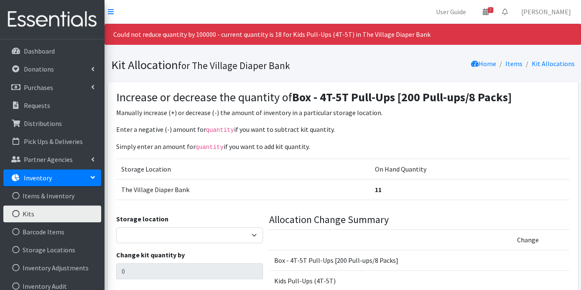
scroll to position [77, 0]
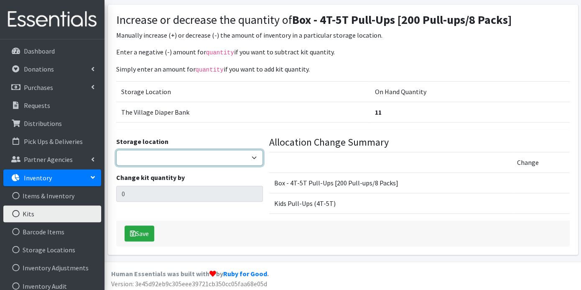
click at [255, 157] on select "The Village Diaper Bank" at bounding box center [189, 158] width 147 height 16
select select "353"
click at [116, 150] on select "The Village Diaper Bank" at bounding box center [189, 158] width 147 height 16
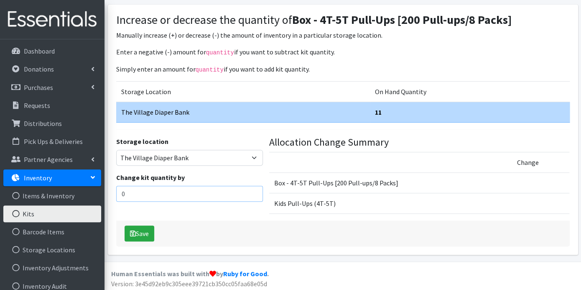
click at [180, 189] on input "0" at bounding box center [189, 194] width 147 height 16
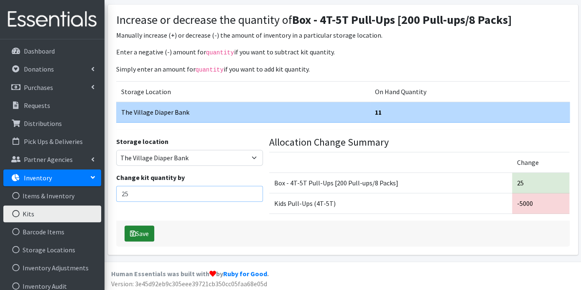
type input "25"
click at [138, 227] on button "Save" at bounding box center [140, 233] width 30 height 16
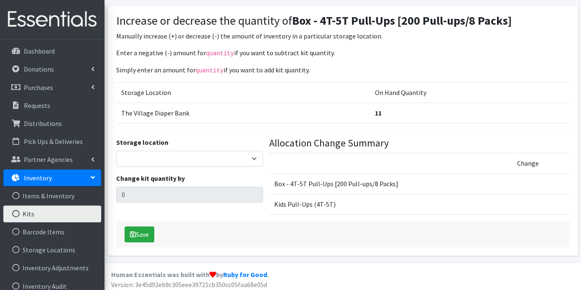
scroll to position [77, 0]
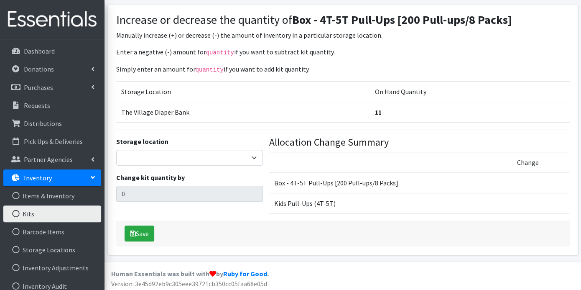
click at [61, 180] on link "Inventory" at bounding box center [52, 177] width 98 height 17
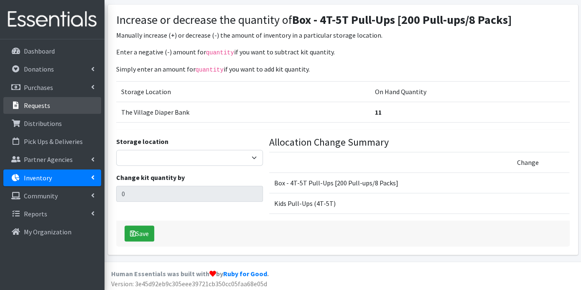
click at [52, 107] on link "Requests" at bounding box center [52, 105] width 98 height 17
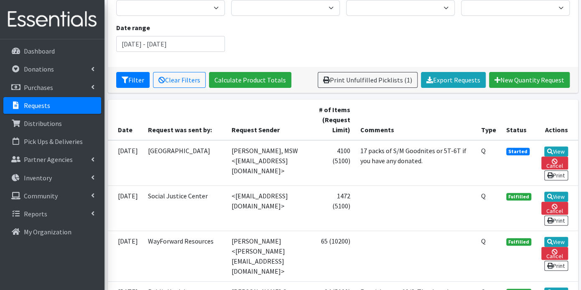
scroll to position [93, 0]
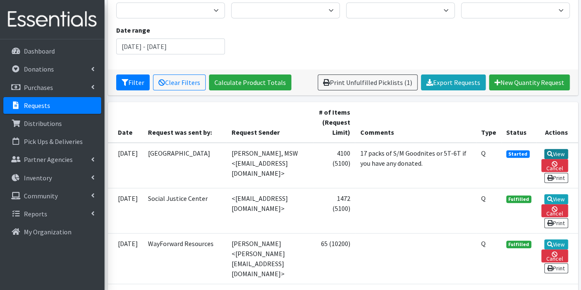
click at [550, 151] on icon at bounding box center [550, 154] width 6 height 6
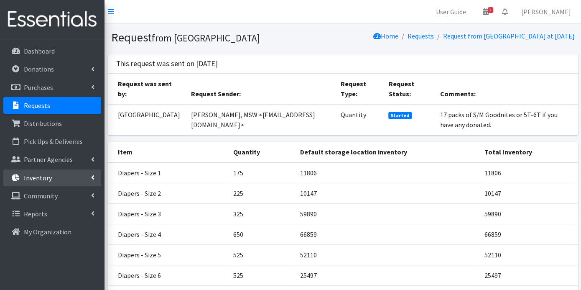
click at [48, 178] on p "Inventory" at bounding box center [38, 177] width 28 height 8
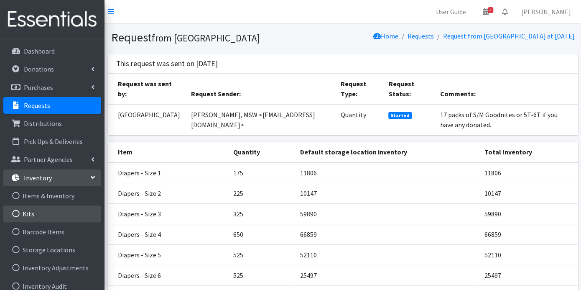
click at [34, 208] on link "Kits" at bounding box center [52, 213] width 98 height 17
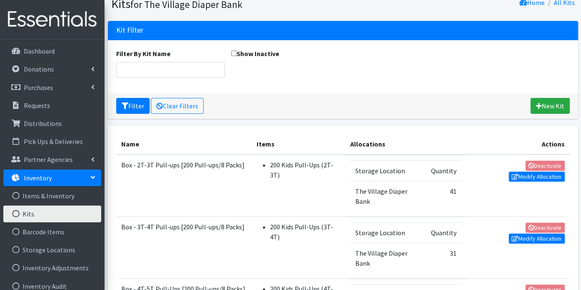
scroll to position [139, 0]
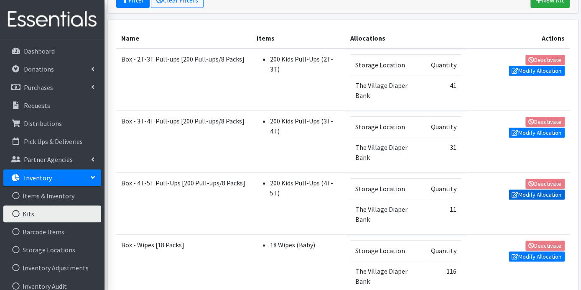
click at [537, 191] on link "Modify Allocation" at bounding box center [537, 194] width 56 height 10
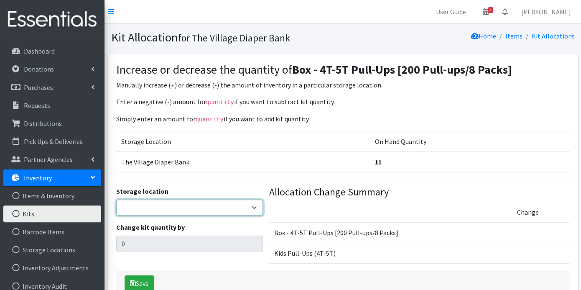
click at [255, 204] on select "The Village Diaper Bank" at bounding box center [189, 207] width 147 height 16
select select "353"
click at [116, 199] on select "The Village Diaper Bank" at bounding box center [189, 207] width 147 height 16
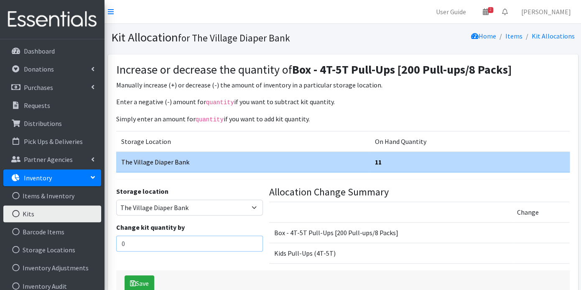
click at [151, 245] on input "0" at bounding box center [189, 243] width 147 height 16
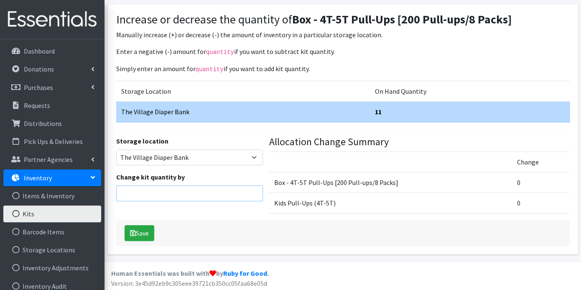
scroll to position [50, 0]
click at [297, 202] on td "Kids Pull-Ups (4T-5T)" at bounding box center [390, 202] width 243 height 20
click at [184, 187] on input "number" at bounding box center [189, 193] width 147 height 16
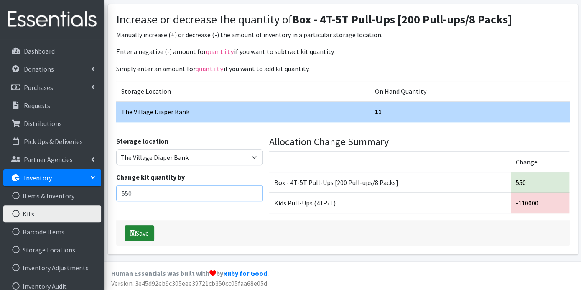
type input "550"
click at [143, 229] on button "Save" at bounding box center [140, 233] width 30 height 16
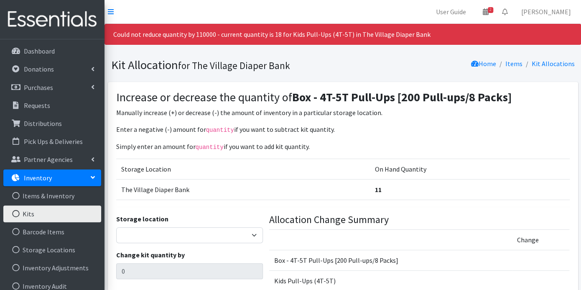
click at [86, 216] on link "Kits" at bounding box center [52, 213] width 98 height 17
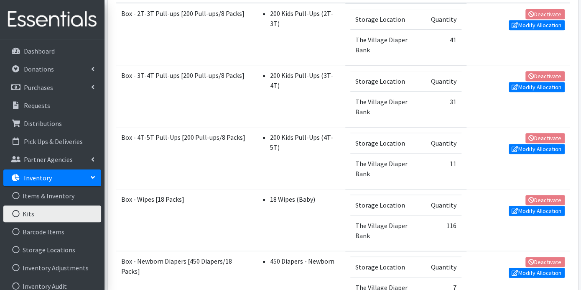
scroll to position [186, 0]
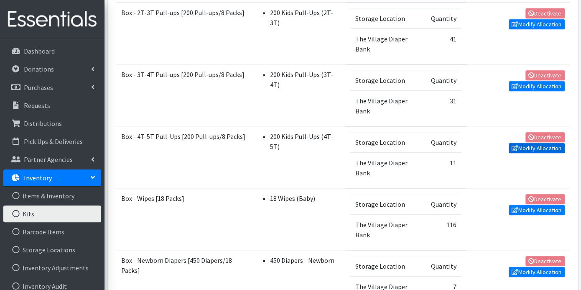
click at [544, 144] on link "Modify Allocation" at bounding box center [537, 148] width 56 height 10
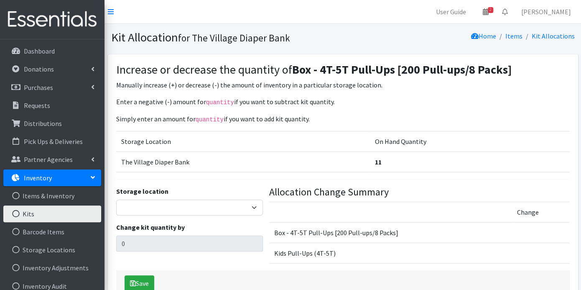
scroll to position [50, 0]
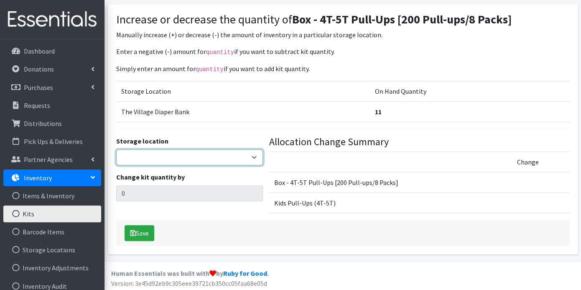
click at [254, 154] on select "The Village Diaper Bank" at bounding box center [189, 157] width 147 height 16
select select "353"
click at [116, 149] on select "The Village Diaper Bank" at bounding box center [189, 157] width 147 height 16
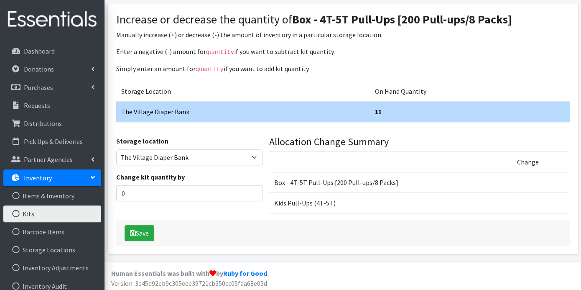
click at [524, 160] on td "Change" at bounding box center [541, 161] width 58 height 20
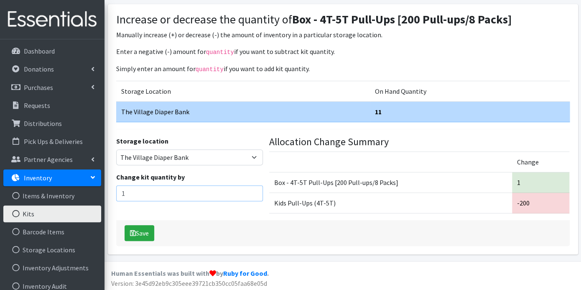
click at [254, 191] on input "1" at bounding box center [189, 193] width 147 height 16
click at [254, 189] on input "2" at bounding box center [189, 193] width 147 height 16
click at [254, 189] on input "3" at bounding box center [189, 193] width 147 height 16
click at [254, 189] on input "4" at bounding box center [189, 193] width 147 height 16
click at [254, 189] on input "5" at bounding box center [189, 193] width 147 height 16
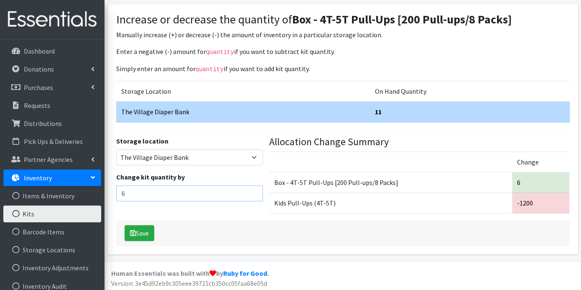
click at [254, 189] on input "6" at bounding box center [189, 193] width 147 height 16
click at [254, 189] on input "7" at bounding box center [189, 193] width 147 height 16
click at [254, 189] on input "8" at bounding box center [189, 193] width 147 height 16
click at [254, 189] on input "9" at bounding box center [189, 193] width 147 height 16
click at [254, 189] on input "10" at bounding box center [189, 193] width 147 height 16
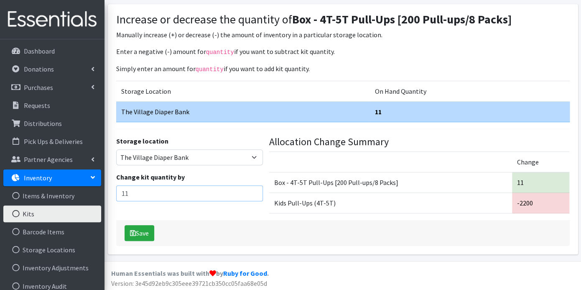
click at [254, 189] on input "11" at bounding box center [189, 193] width 147 height 16
click at [254, 189] on input "12" at bounding box center [189, 193] width 147 height 16
click at [254, 189] on input "13" at bounding box center [189, 193] width 147 height 16
click at [254, 189] on input "14" at bounding box center [189, 193] width 147 height 16
click at [254, 189] on input "15" at bounding box center [189, 193] width 147 height 16
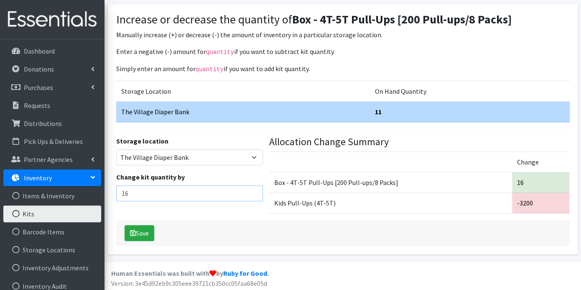
click at [254, 189] on input "16" at bounding box center [189, 193] width 147 height 16
click at [254, 189] on input "17" at bounding box center [189, 193] width 147 height 16
click at [254, 189] on input "18" at bounding box center [189, 193] width 147 height 16
click at [254, 189] on input "19" at bounding box center [189, 193] width 147 height 16
type input "20"
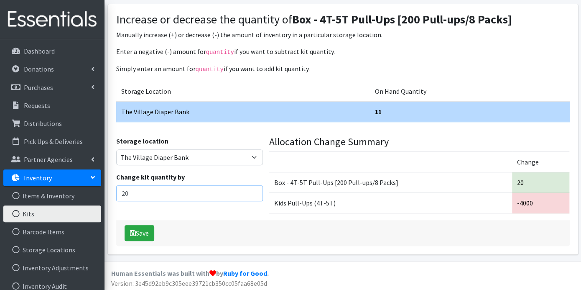
click at [254, 189] on input "20" at bounding box center [189, 193] width 147 height 16
click at [141, 231] on button "Save" at bounding box center [140, 233] width 30 height 16
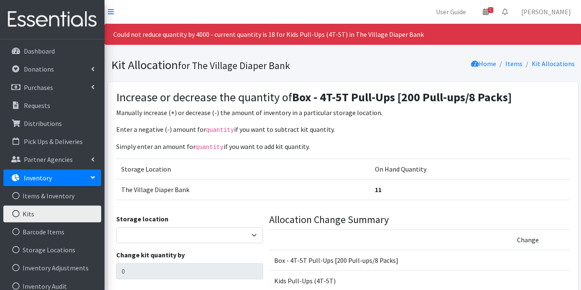
click at [30, 211] on link "Kits" at bounding box center [52, 213] width 98 height 17
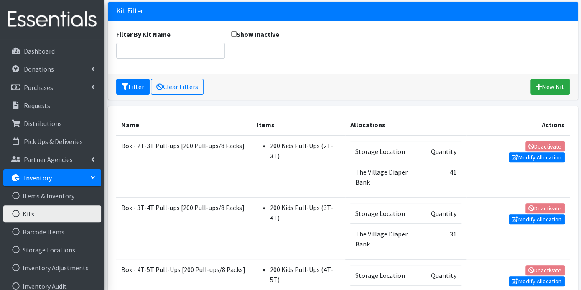
scroll to position [139, 0]
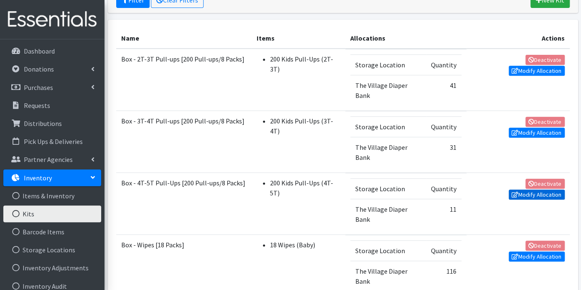
click at [543, 192] on link "Modify Allocation" at bounding box center [537, 194] width 56 height 10
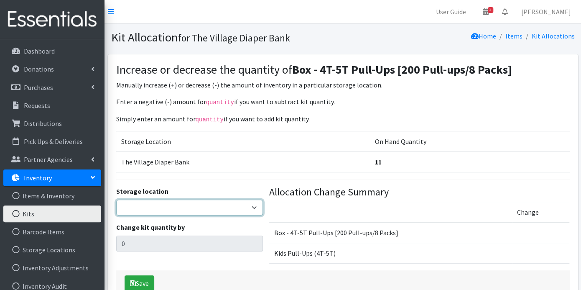
click at [251, 204] on select "The Village Diaper Bank" at bounding box center [189, 207] width 147 height 16
select select "353"
click at [116, 199] on select "The Village Diaper Bank" at bounding box center [189, 207] width 147 height 16
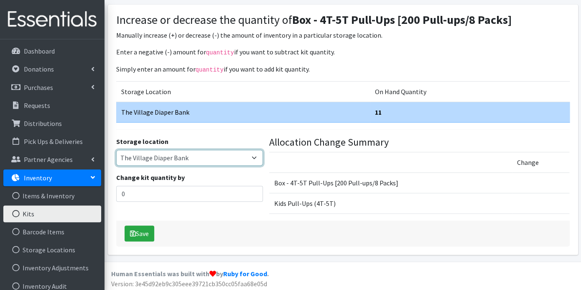
scroll to position [50, 0]
click at [452, 192] on td "Kids Pull-Ups (4T-5T)" at bounding box center [390, 202] width 243 height 20
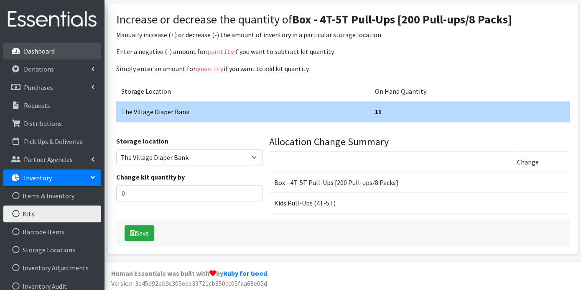
click at [34, 48] on p "Dashboard" at bounding box center [39, 51] width 31 height 8
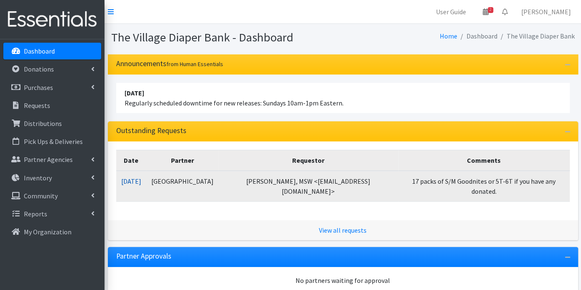
click at [133, 180] on link "09/30/2025" at bounding box center [131, 181] width 20 height 8
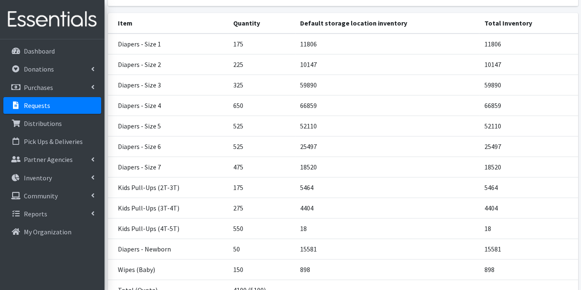
scroll to position [210, 0]
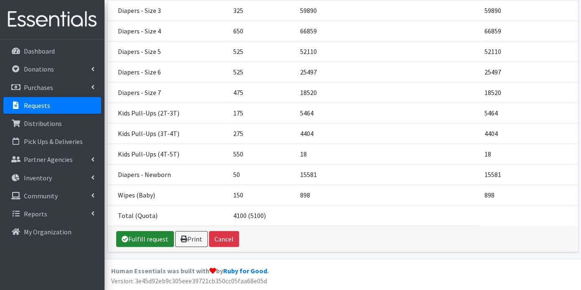
click at [155, 239] on link "Fulfill request" at bounding box center [145, 239] width 58 height 16
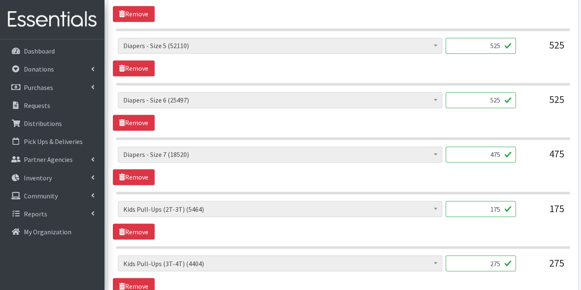
scroll to position [678, 0]
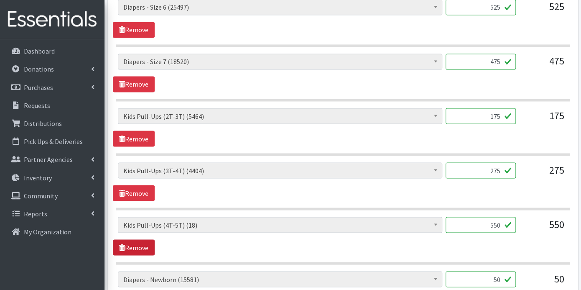
click at [144, 244] on link "Remove" at bounding box center [134, 247] width 42 height 16
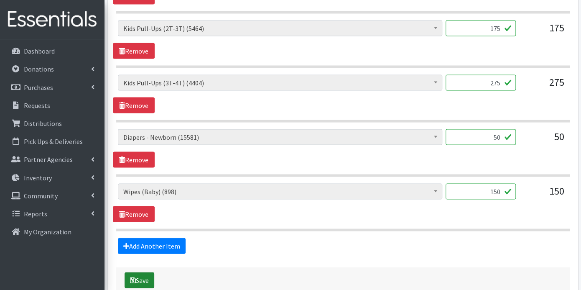
scroll to position [810, 0]
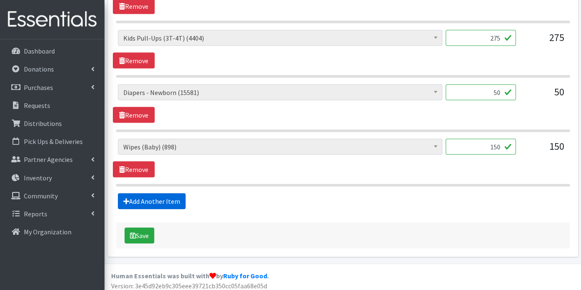
click at [169, 195] on link "Add Another Item" at bounding box center [152, 201] width 68 height 16
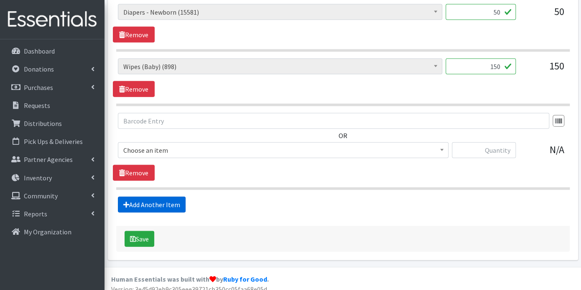
scroll to position [892, 0]
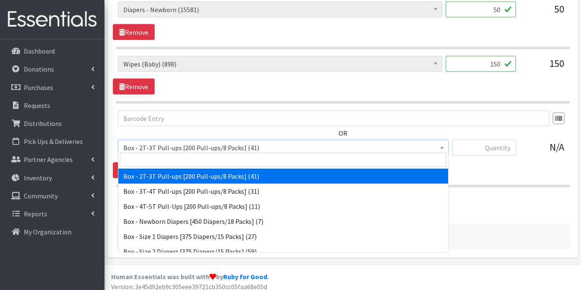
click at [442, 146] on b at bounding box center [441, 147] width 3 height 2
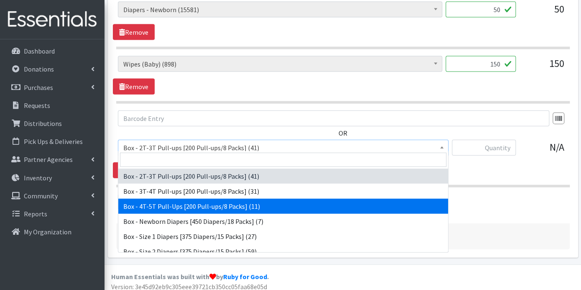
select select "14400"
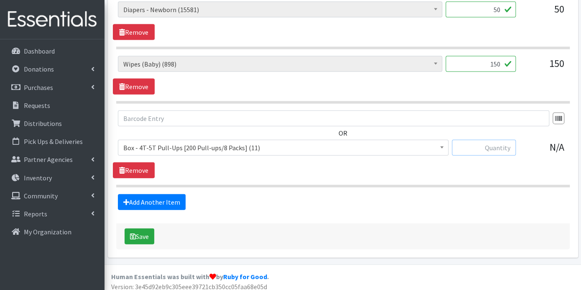
click at [477, 140] on input "text" at bounding box center [484, 148] width 64 height 16
type input "2"
click at [165, 199] on link "Add Another Item" at bounding box center [152, 202] width 68 height 16
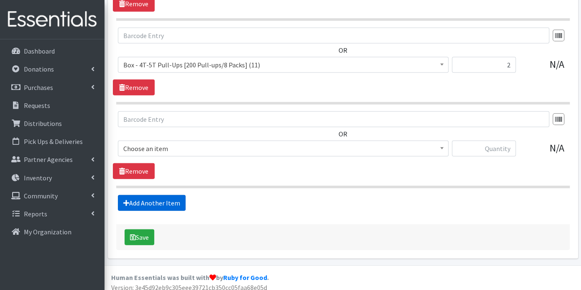
scroll to position [976, 0]
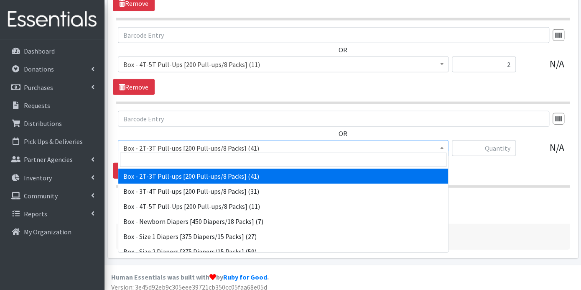
click at [442, 147] on b at bounding box center [441, 148] width 3 height 2
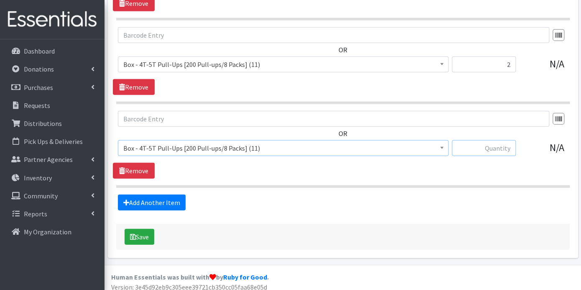
click at [505, 145] on input "text" at bounding box center [484, 148] width 64 height 16
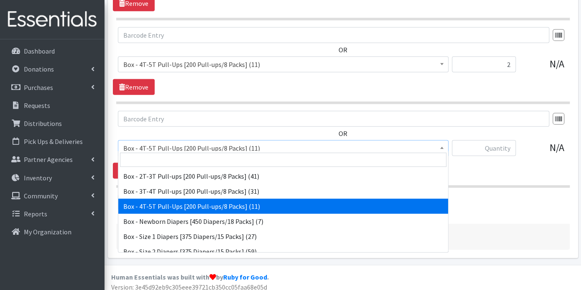
click at [441, 147] on b at bounding box center [441, 148] width 3 height 2
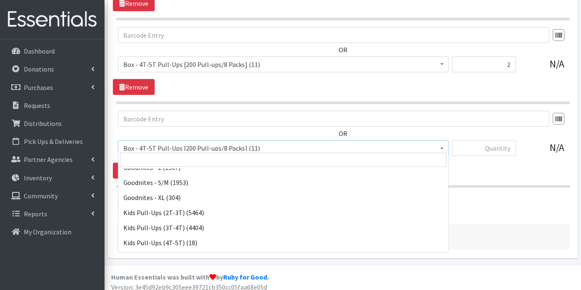
scroll to position [352, 0]
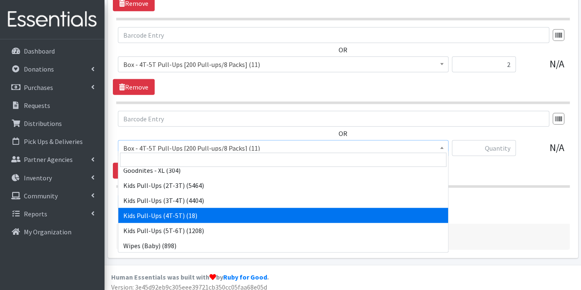
select select "9789"
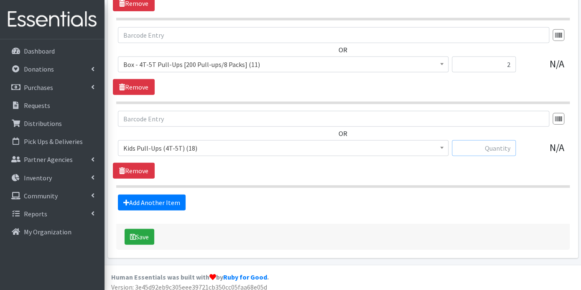
click at [492, 143] on input "text" at bounding box center [484, 148] width 64 height 16
type input "6"
click at [140, 230] on button "Save" at bounding box center [140, 237] width 30 height 16
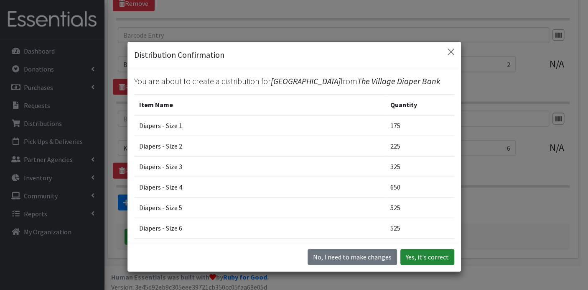
click at [426, 258] on button "Yes, it's correct" at bounding box center [427, 257] width 54 height 16
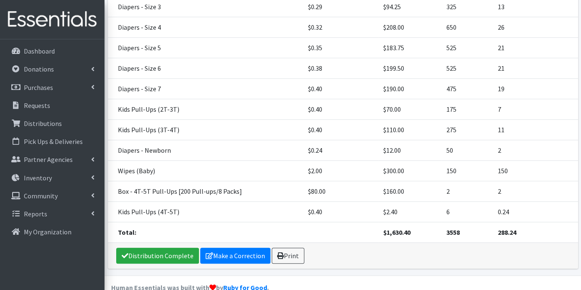
scroll to position [270, 0]
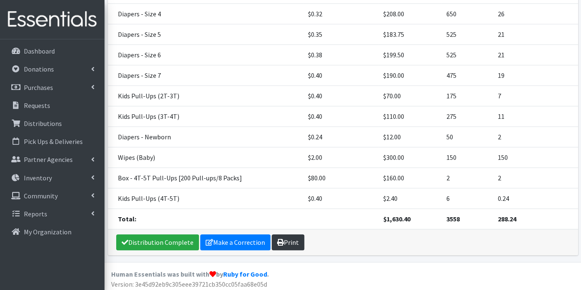
click at [295, 239] on link "Print" at bounding box center [288, 242] width 33 height 16
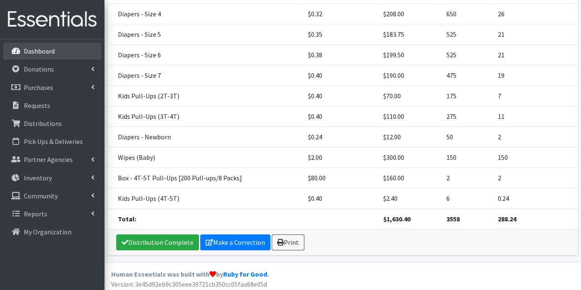
click at [43, 51] on p "Dashboard" at bounding box center [39, 51] width 31 height 8
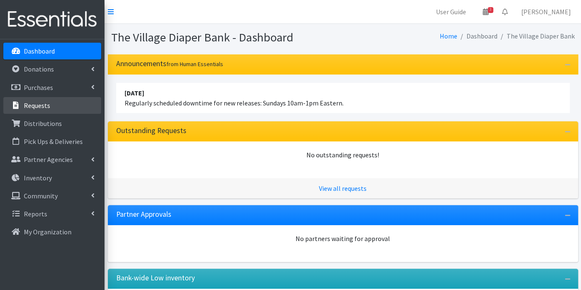
click at [41, 103] on p "Requests" at bounding box center [37, 105] width 26 height 8
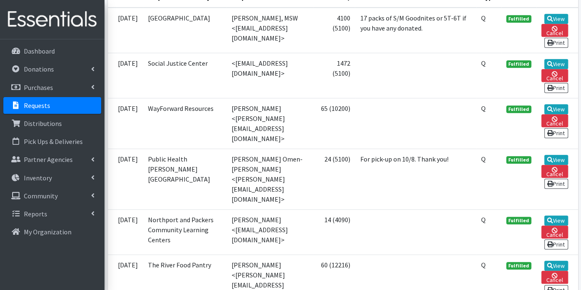
scroll to position [232, 0]
